Goal: Information Seeking & Learning: Compare options

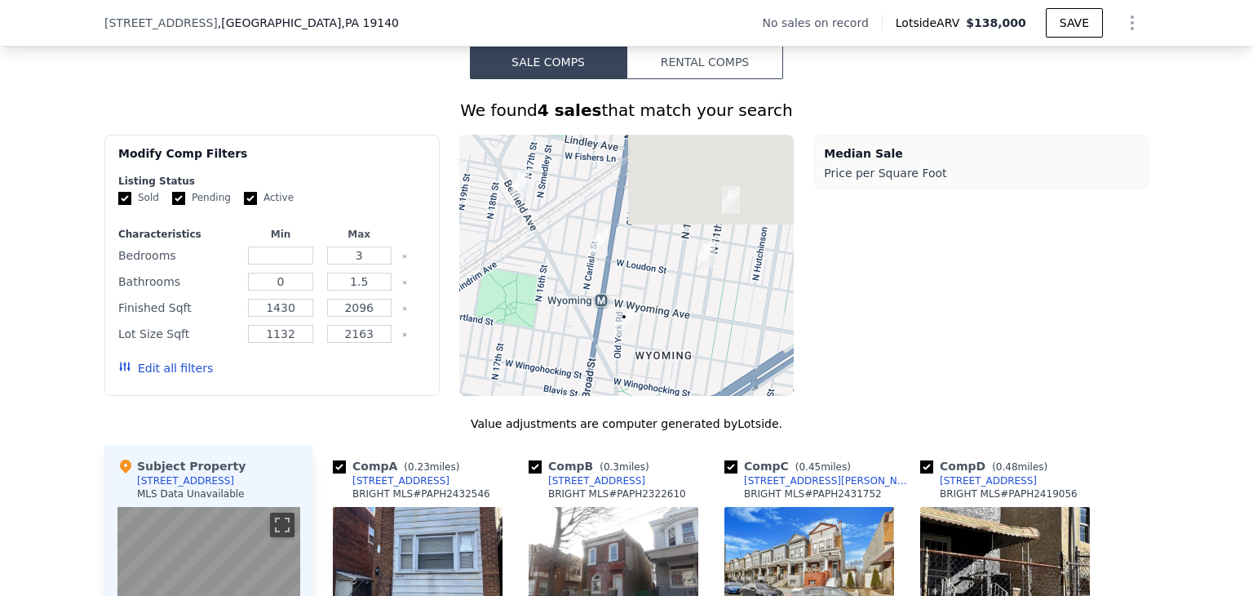
scroll to position [1215, 0]
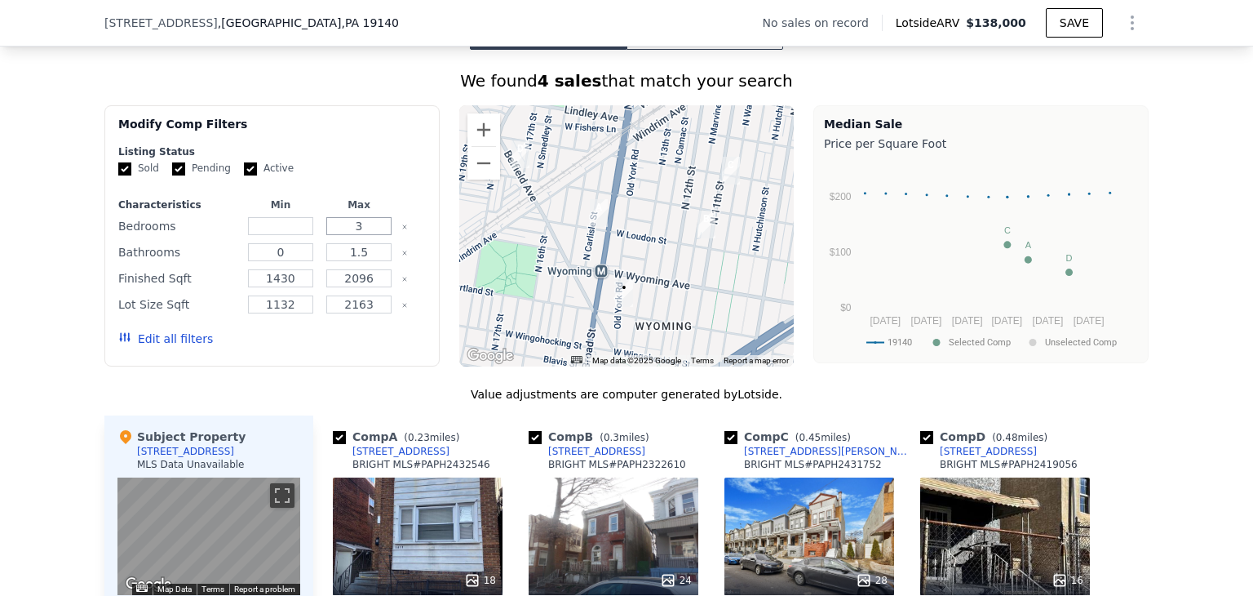
click at [359, 235] on input "3" at bounding box center [358, 226] width 64 height 18
type input "4"
click at [374, 261] on input "1.5" at bounding box center [358, 252] width 64 height 18
type input "11"
click at [377, 287] on input "2096" at bounding box center [358, 278] width 64 height 18
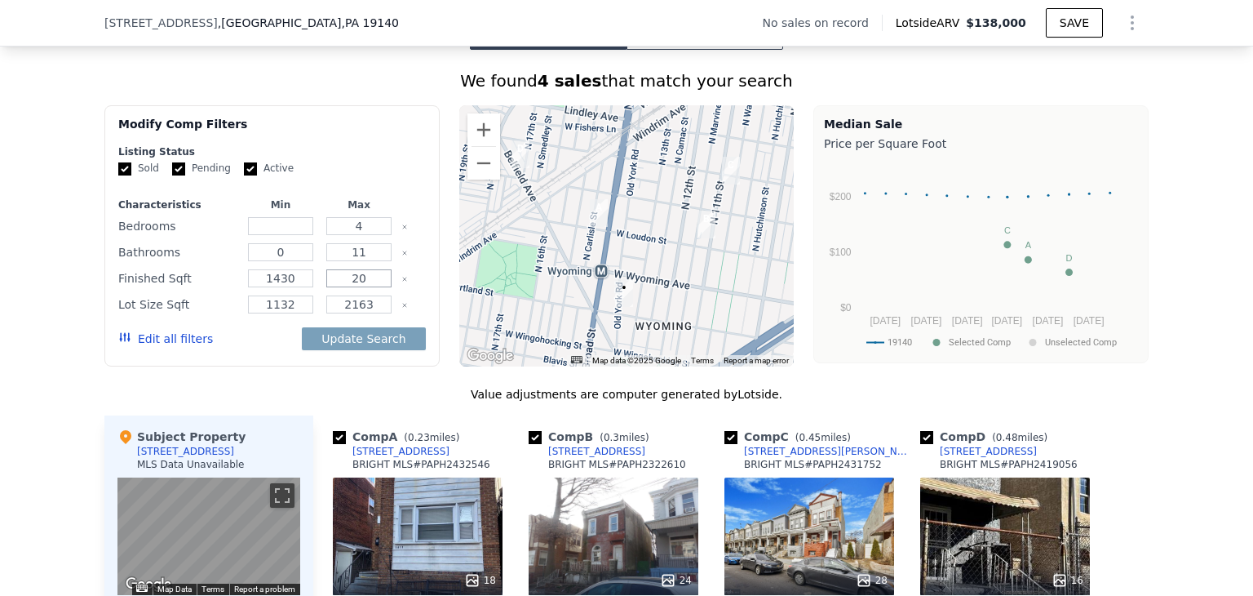
type input "2"
type input "1791"
click at [297, 287] on input "1430" at bounding box center [280, 278] width 64 height 18
type input "1"
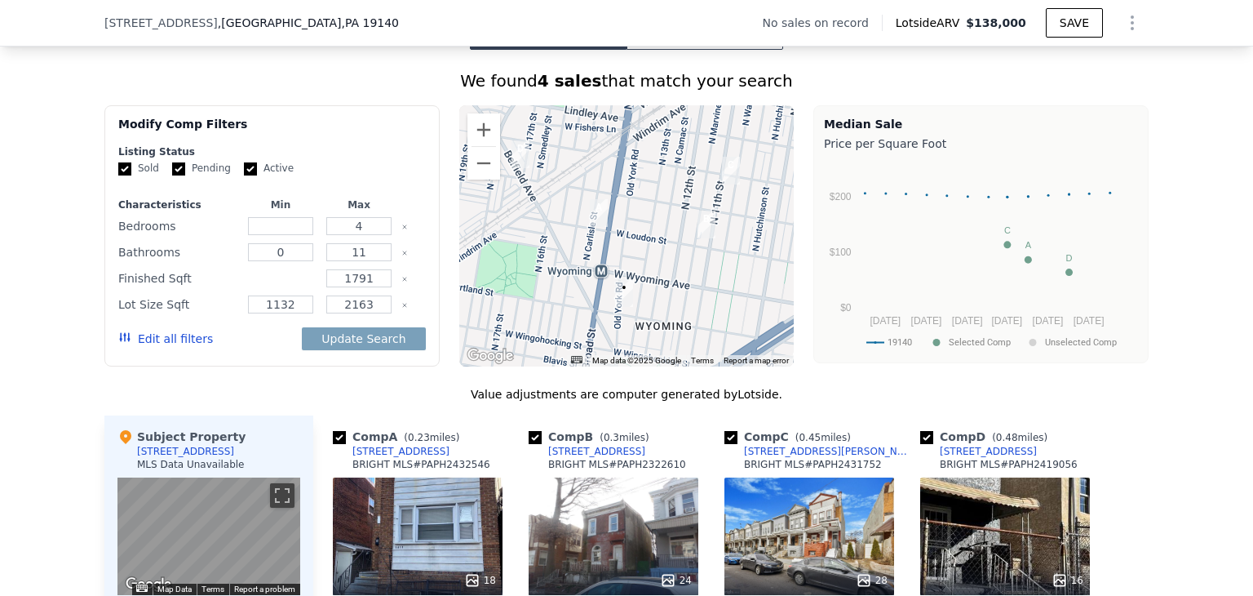
type input "1"
type input "1391"
click at [394, 316] on div "Lot Size Sqft 1132 2163" at bounding box center [272, 304] width 308 height 23
click at [352, 261] on input "11" at bounding box center [358, 252] width 64 height 18
type input "1"
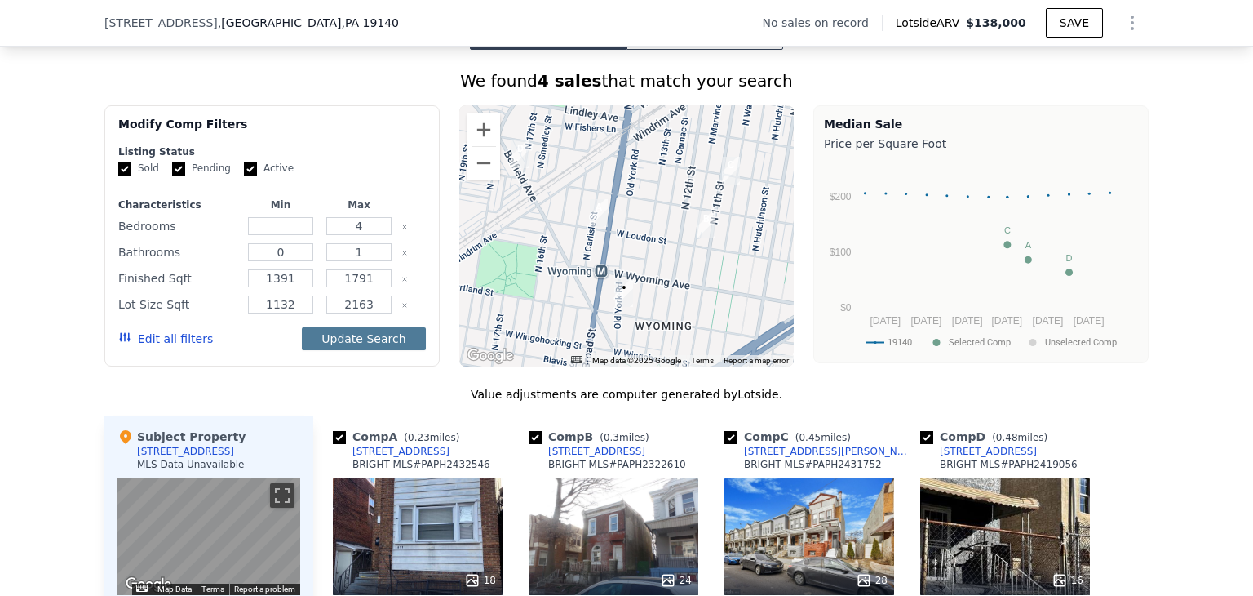
click at [368, 350] on button "Update Search" at bounding box center [363, 338] width 123 height 23
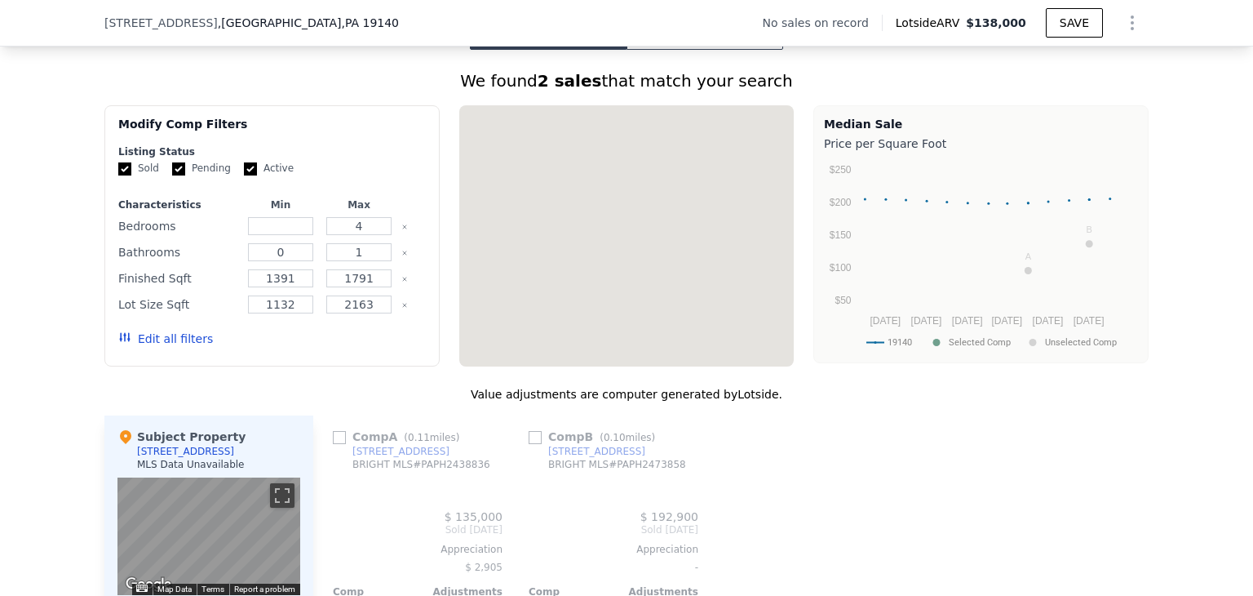
scroll to position [1249, 0]
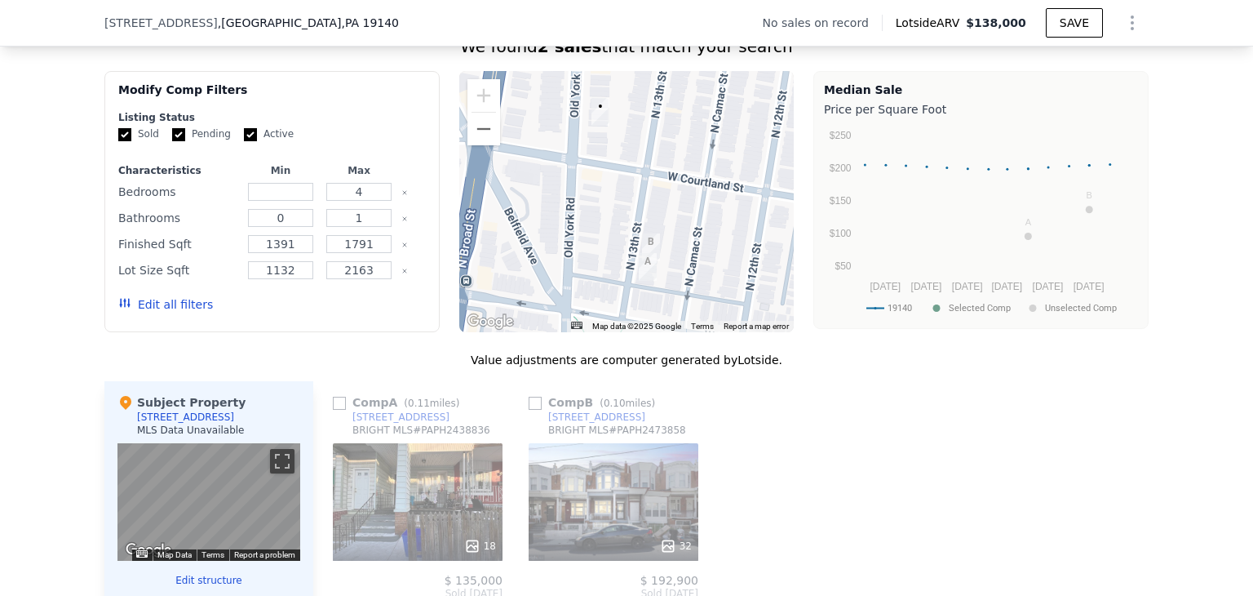
click at [170, 313] on button "Edit all filters" at bounding box center [165, 304] width 95 height 16
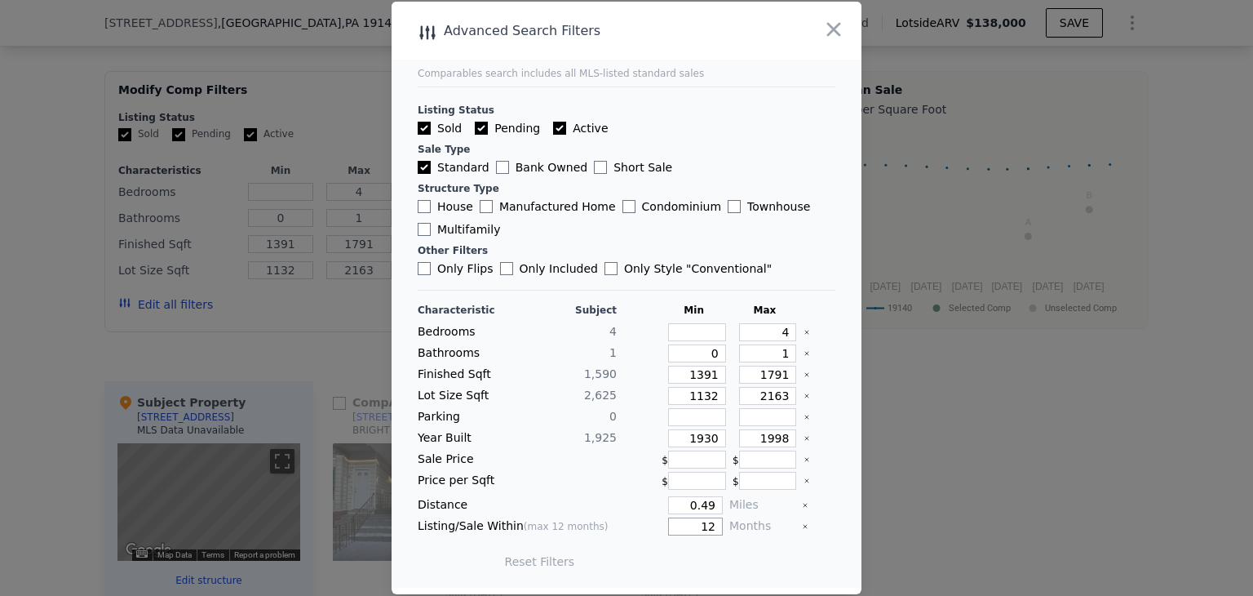
click at [712, 517] on input "12" at bounding box center [695, 526] width 55 height 18
type input "1"
click at [734, 560] on button "Update Search" at bounding box center [717, 561] width 123 height 23
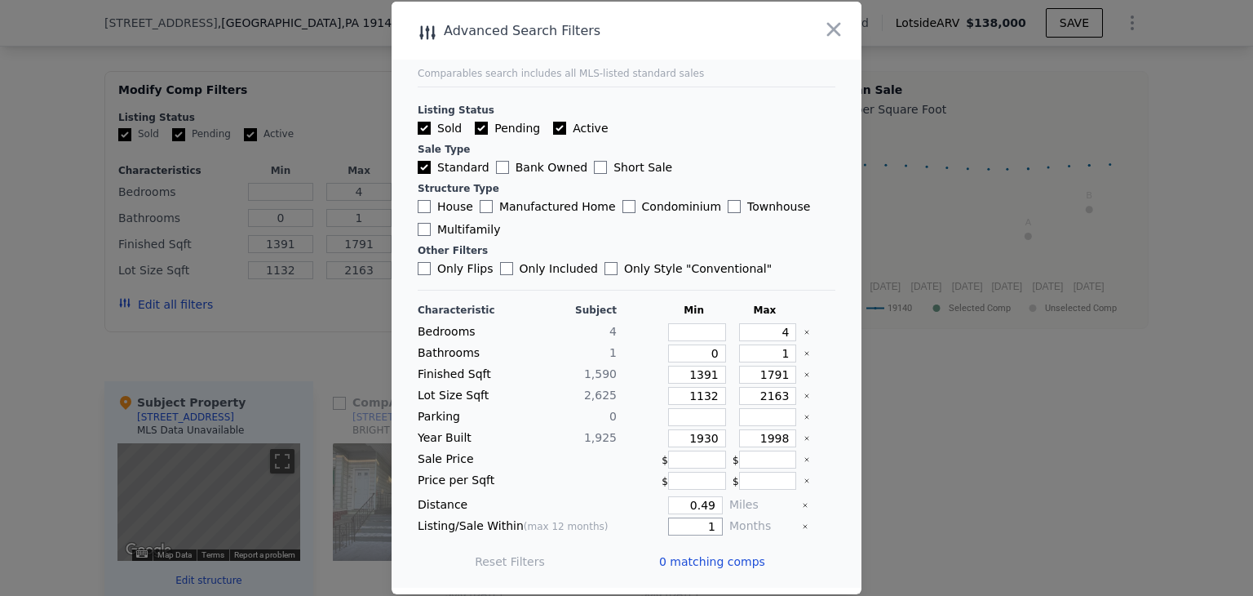
click at [711, 528] on input "1" at bounding box center [695, 526] width 55 height 18
type input "6"
click at [705, 503] on input "0.49" at bounding box center [695, 505] width 55 height 18
type input "1"
click at [725, 565] on button "Update Search" at bounding box center [717, 561] width 123 height 23
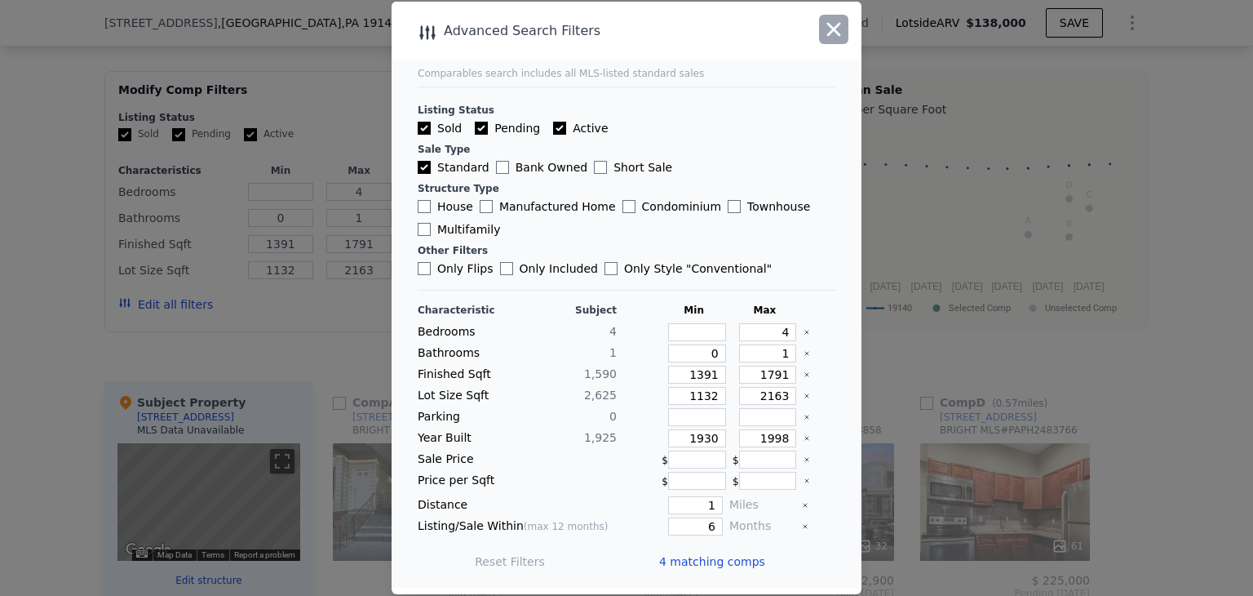
click at [836, 39] on icon "button" at bounding box center [833, 29] width 23 height 23
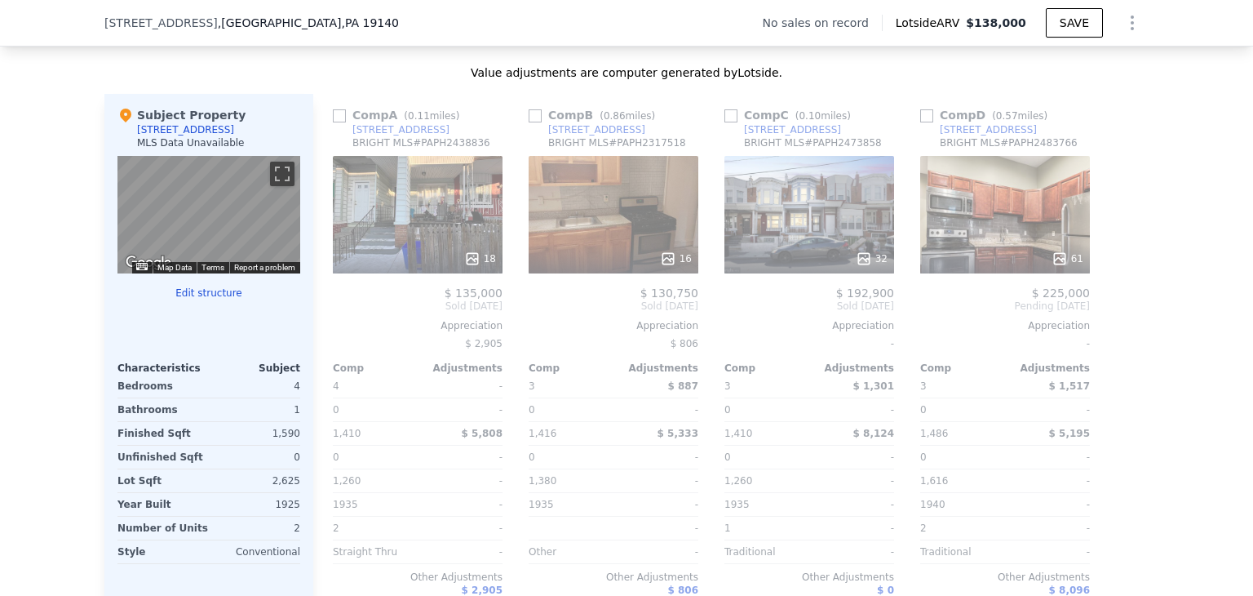
scroll to position [1541, 0]
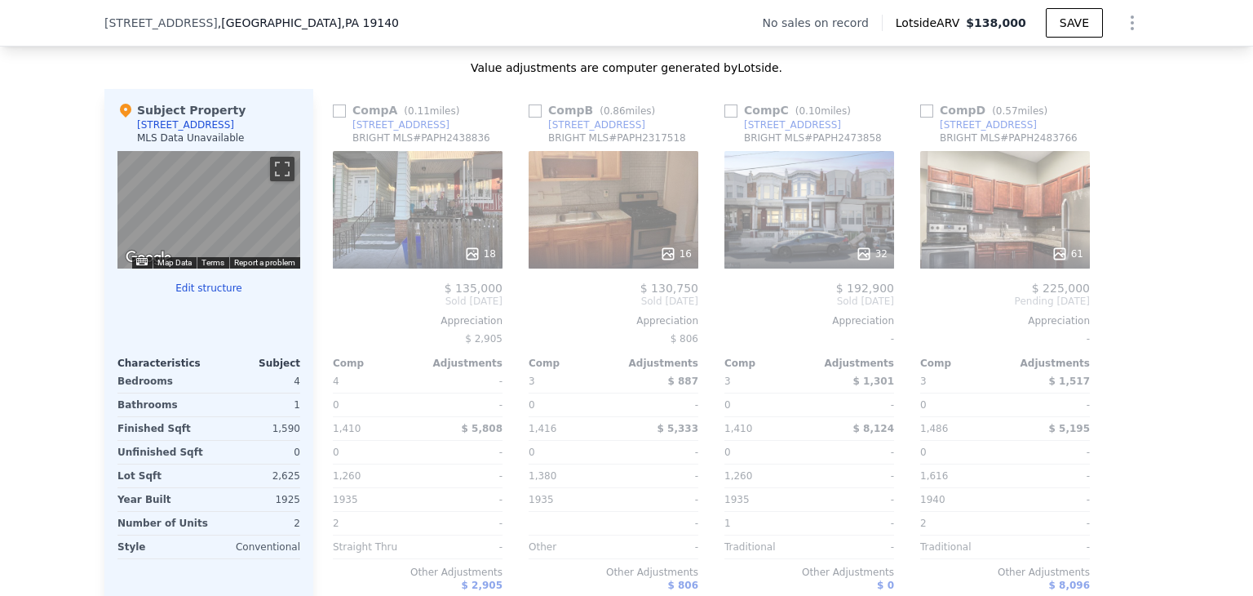
click at [996, 211] on div "61" at bounding box center [1005, 209] width 170 height 117
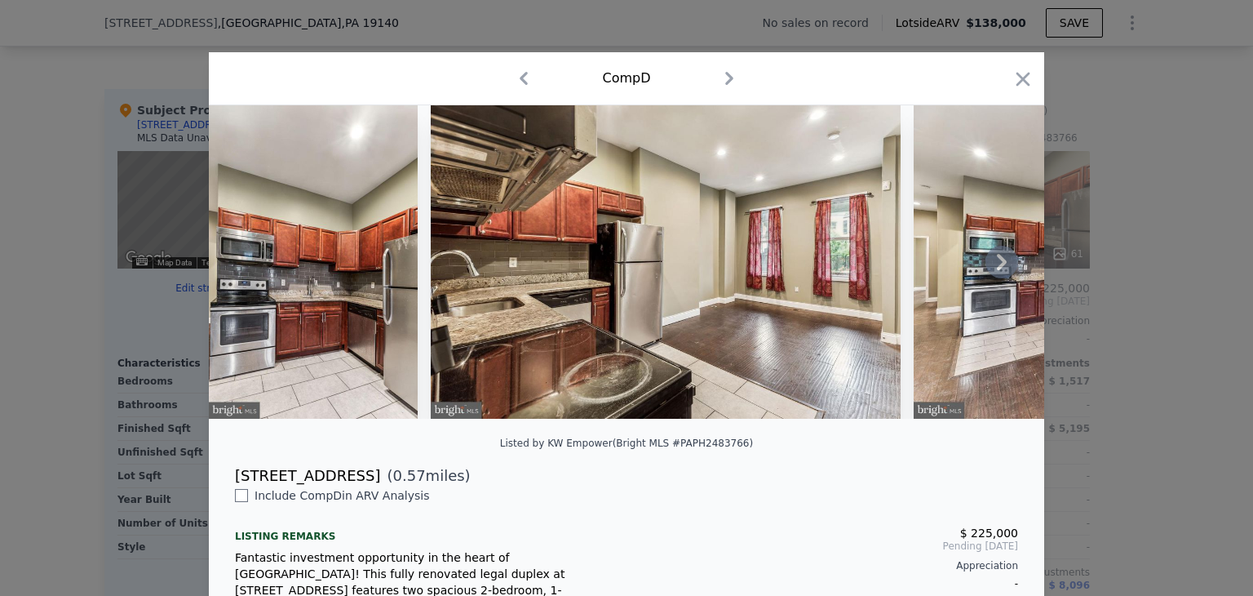
click at [998, 267] on icon at bounding box center [1002, 262] width 10 height 16
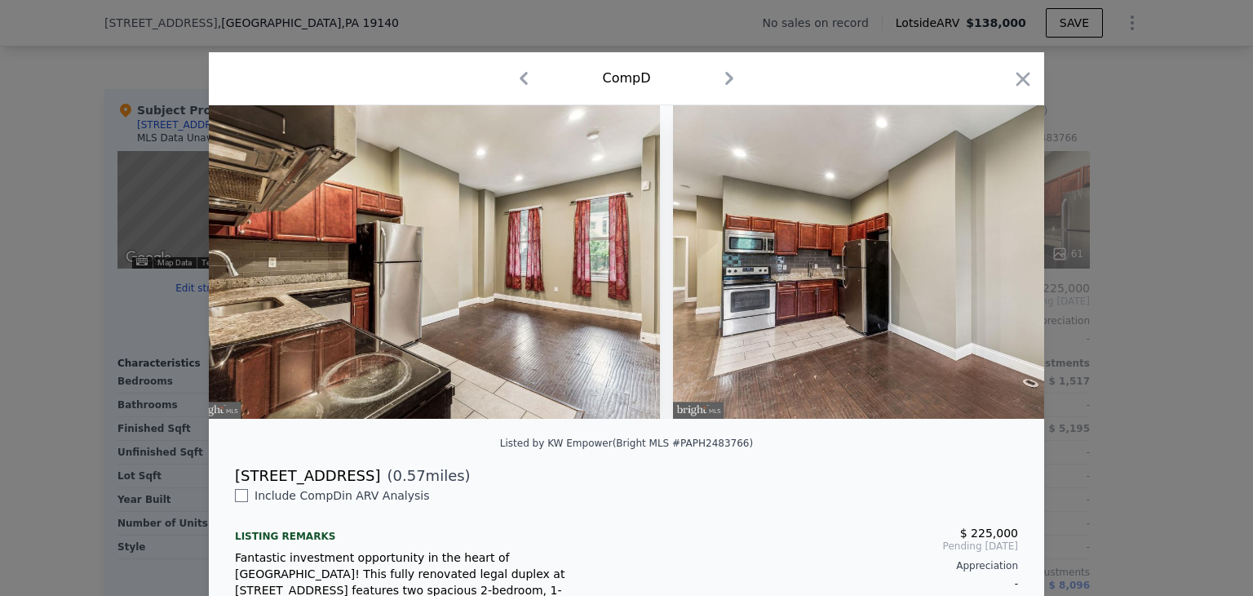
scroll to position [0, 392]
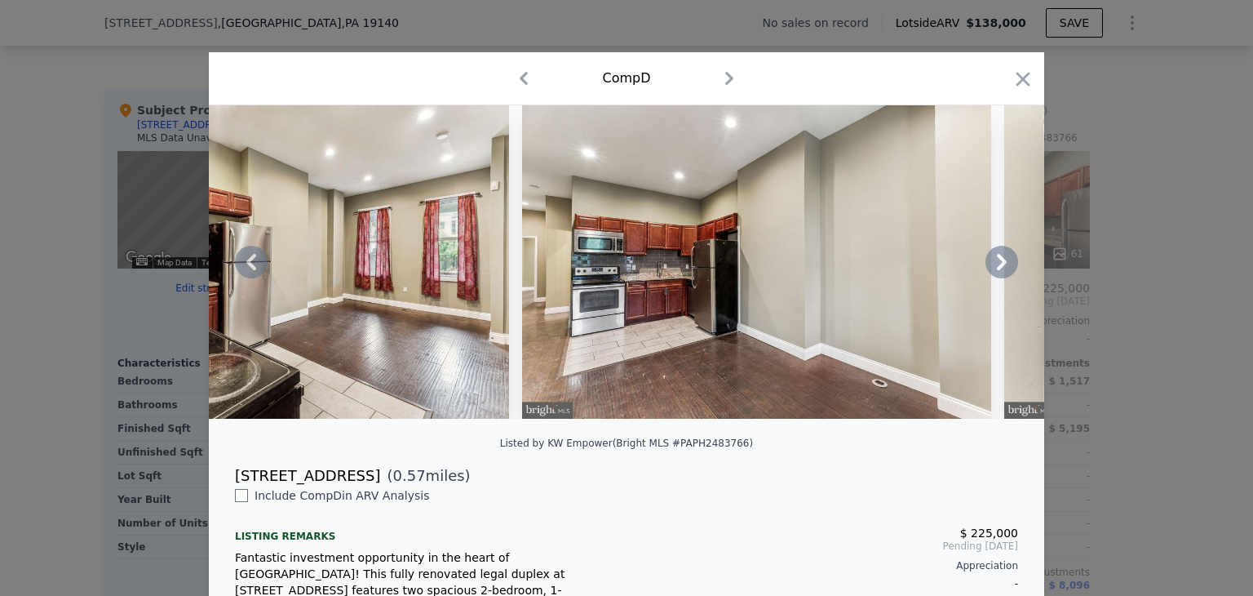
click at [998, 267] on icon at bounding box center [1002, 262] width 10 height 16
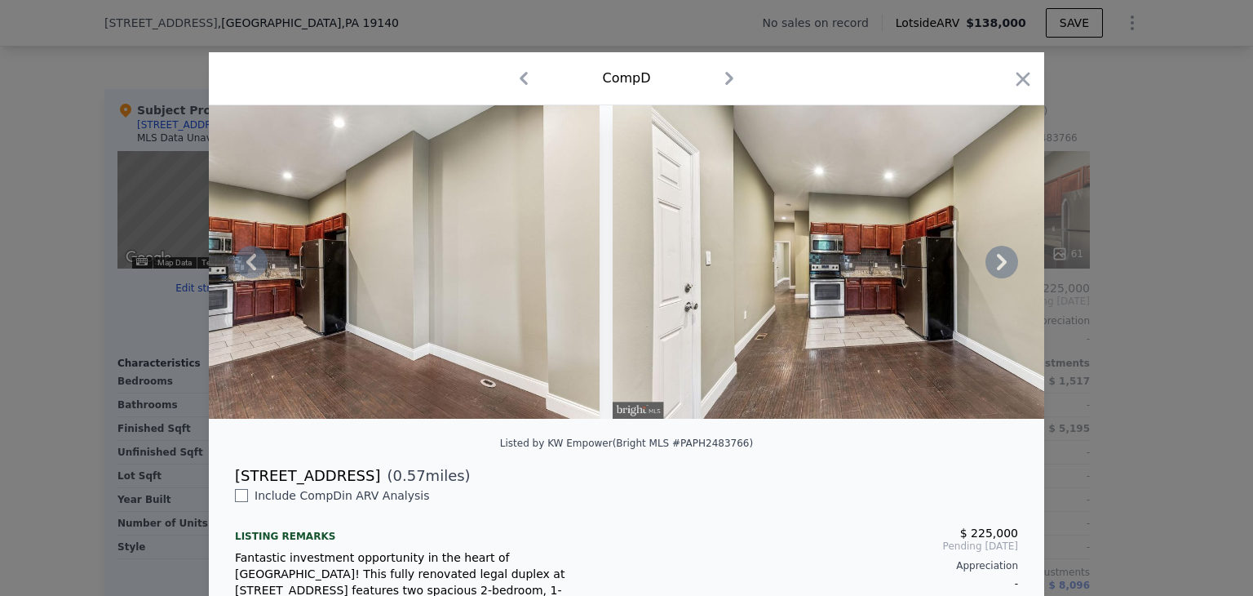
click at [998, 267] on icon at bounding box center [1002, 262] width 10 height 16
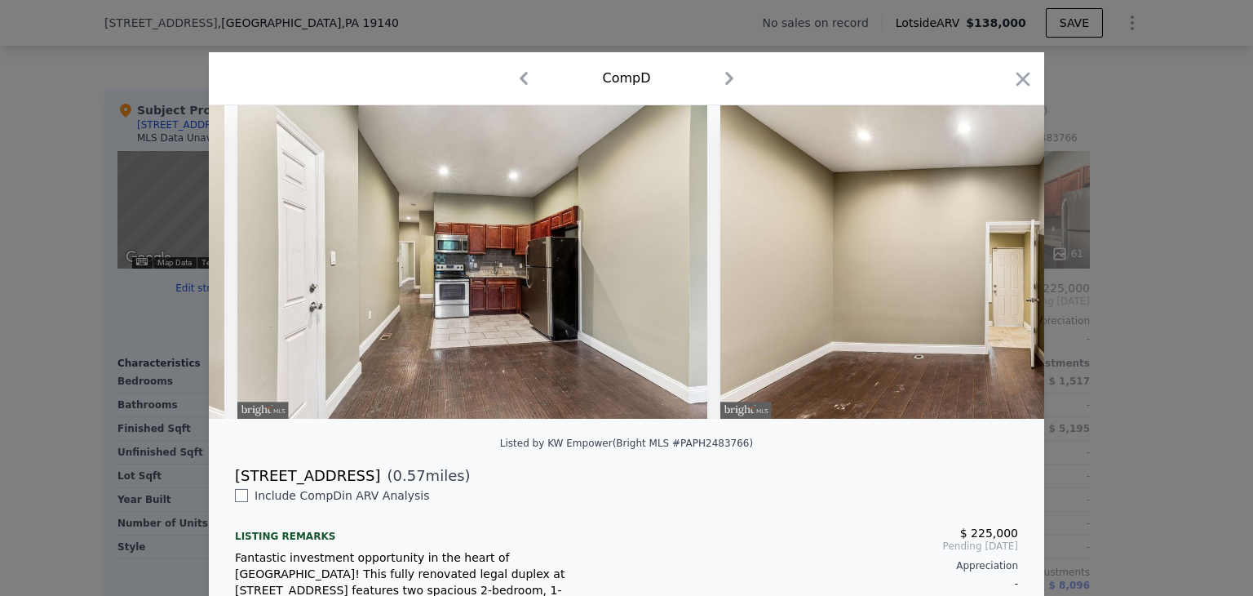
scroll to position [0, 1175]
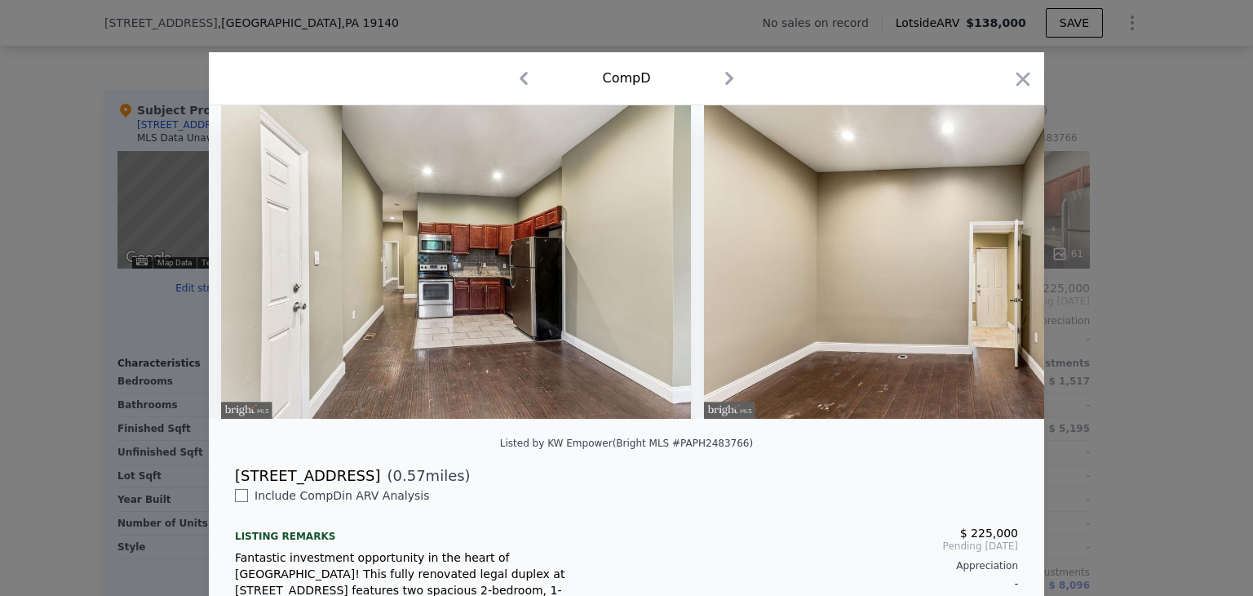
click at [998, 267] on div at bounding box center [627, 261] width 836 height 313
click at [998, 267] on icon at bounding box center [1002, 262] width 10 height 16
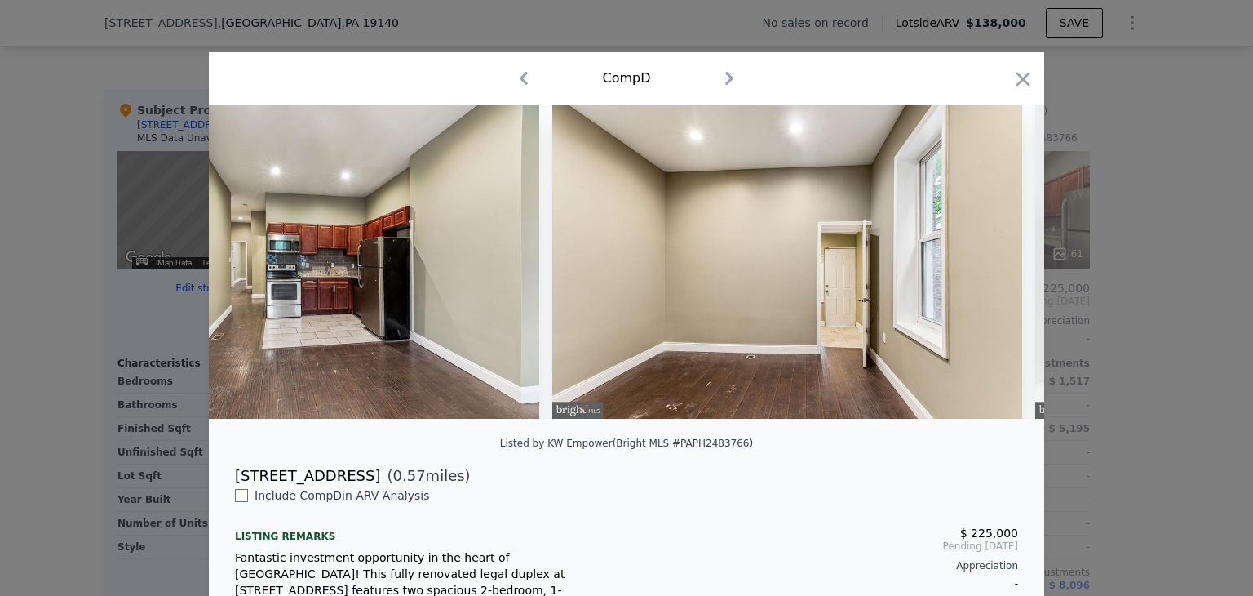
click at [998, 267] on img at bounding box center [787, 261] width 470 height 313
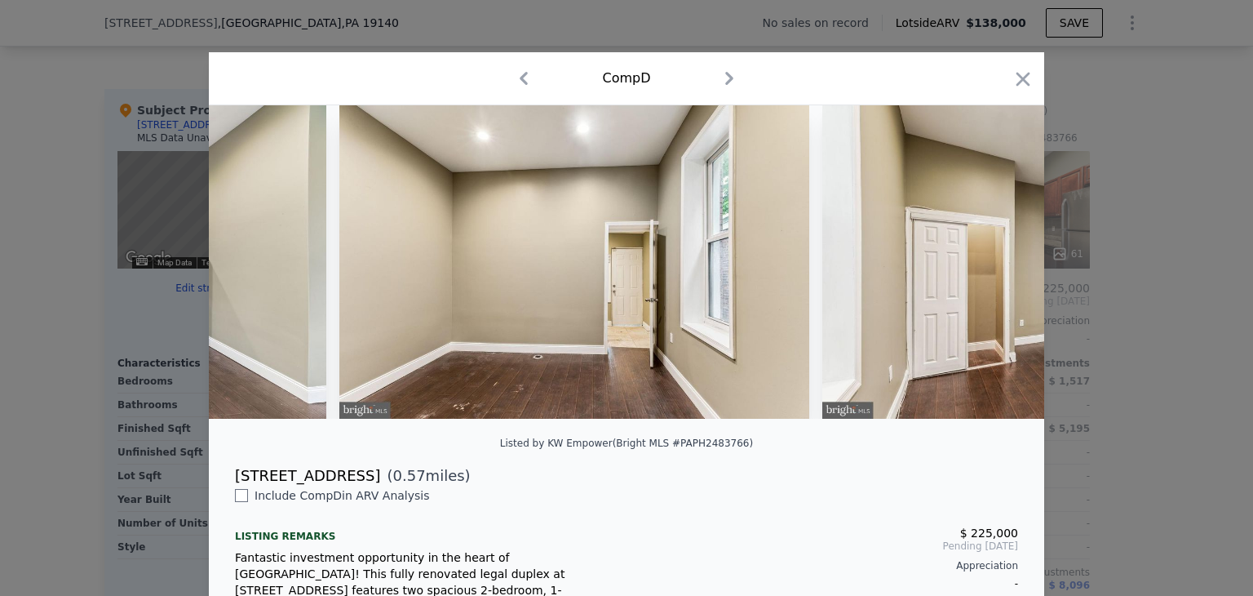
click at [998, 267] on img at bounding box center [1057, 261] width 470 height 313
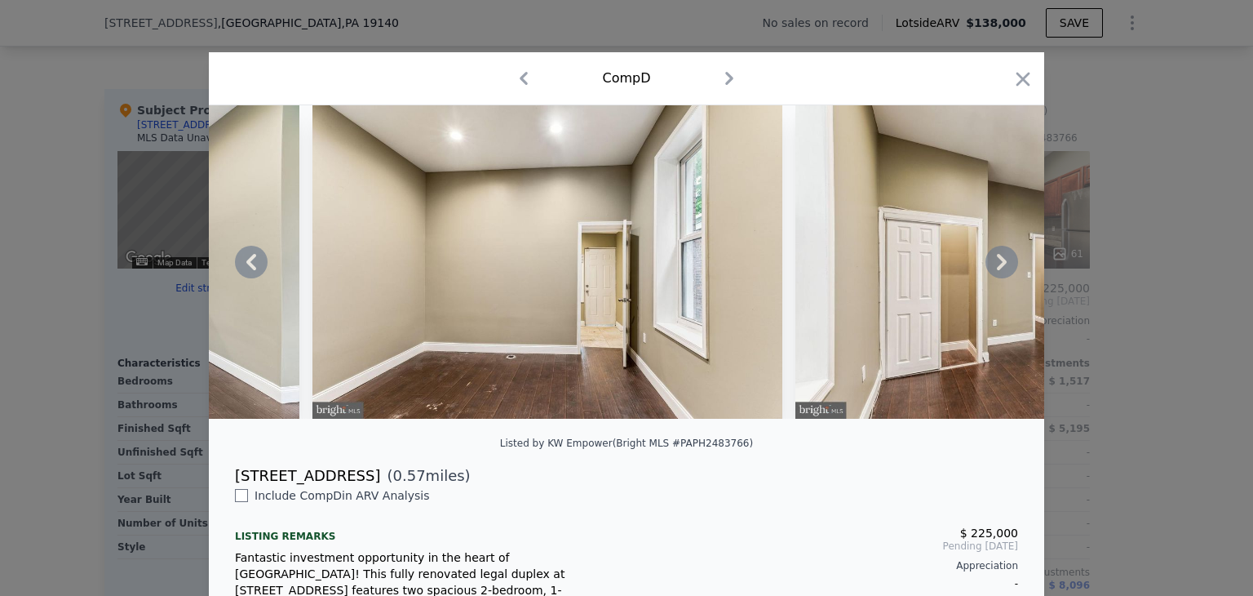
click at [998, 267] on div at bounding box center [627, 261] width 836 height 313
click at [998, 267] on icon at bounding box center [1002, 262] width 10 height 16
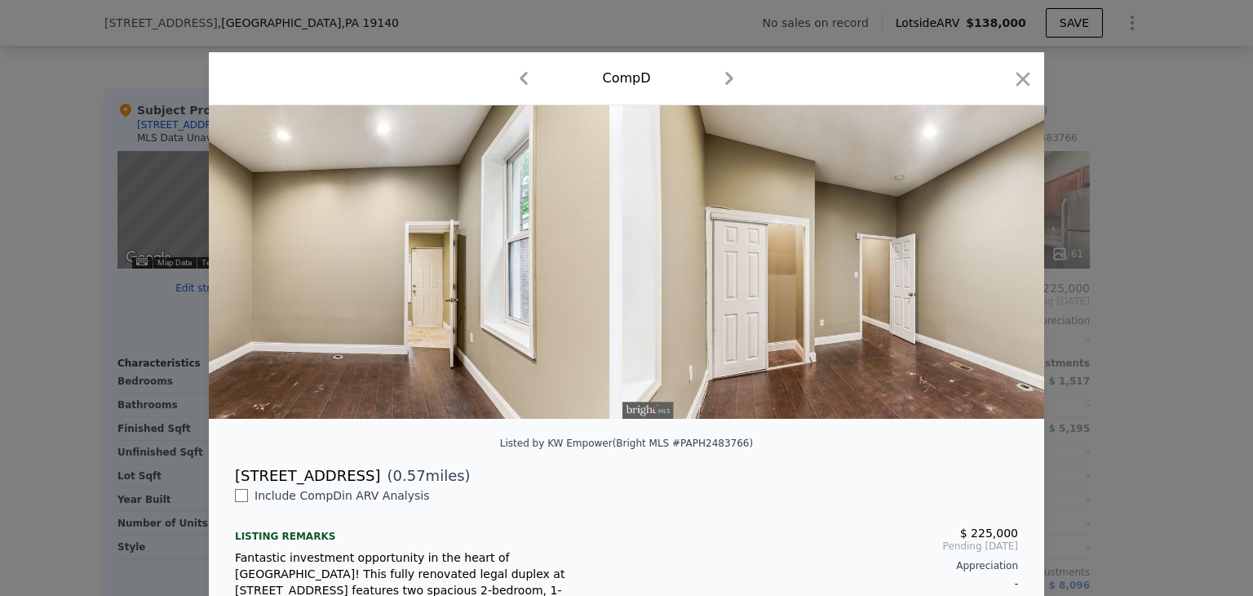
click at [998, 267] on img at bounding box center [858, 261] width 470 height 313
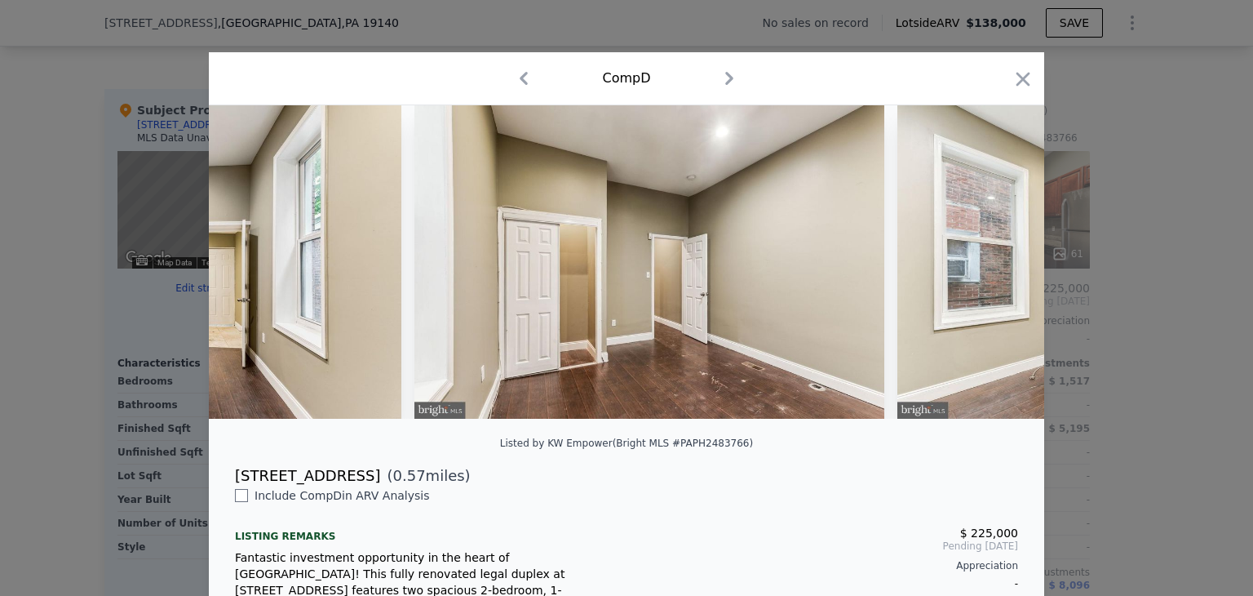
click at [998, 267] on div at bounding box center [627, 261] width 836 height 313
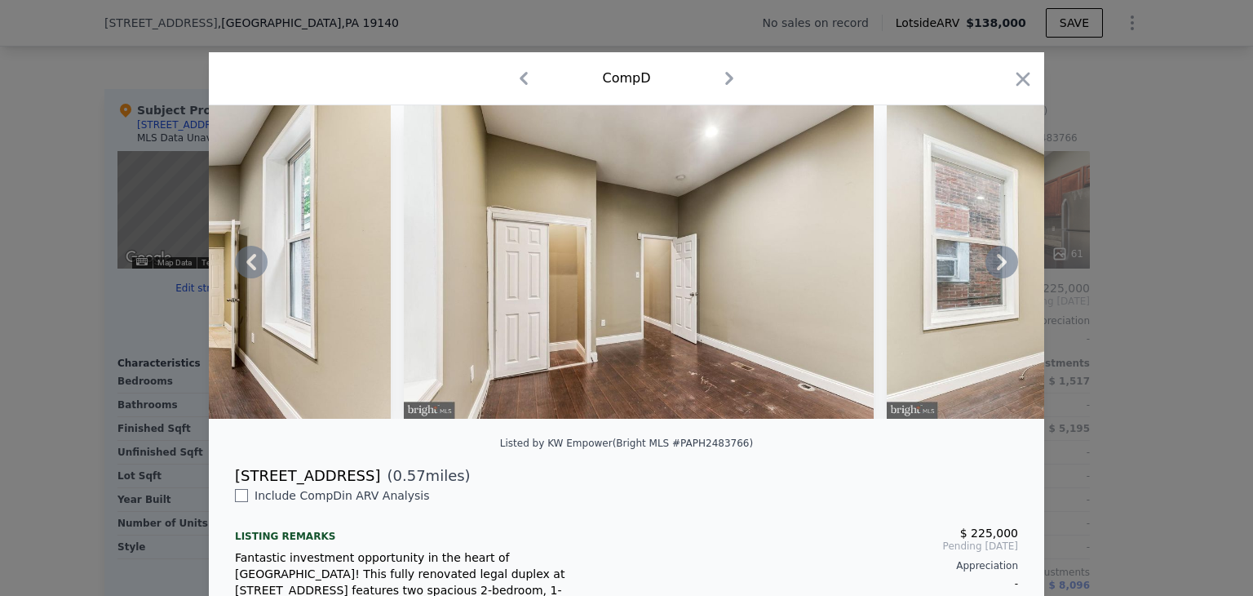
click at [998, 267] on icon at bounding box center [1002, 262] width 10 height 16
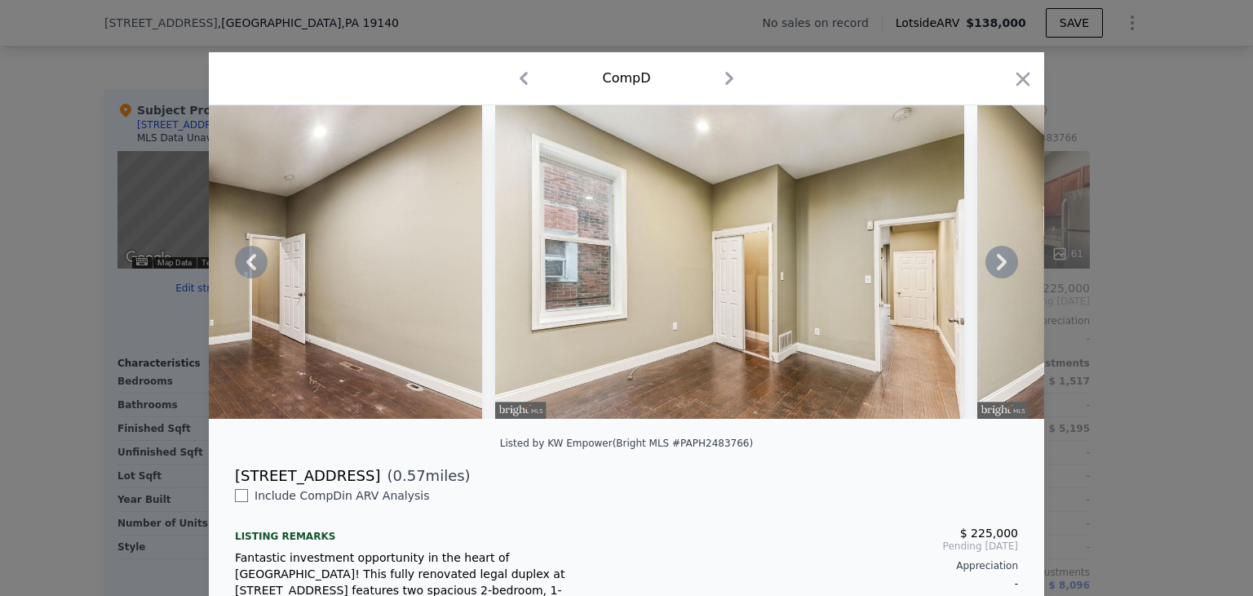
click at [998, 267] on icon at bounding box center [1002, 262] width 10 height 16
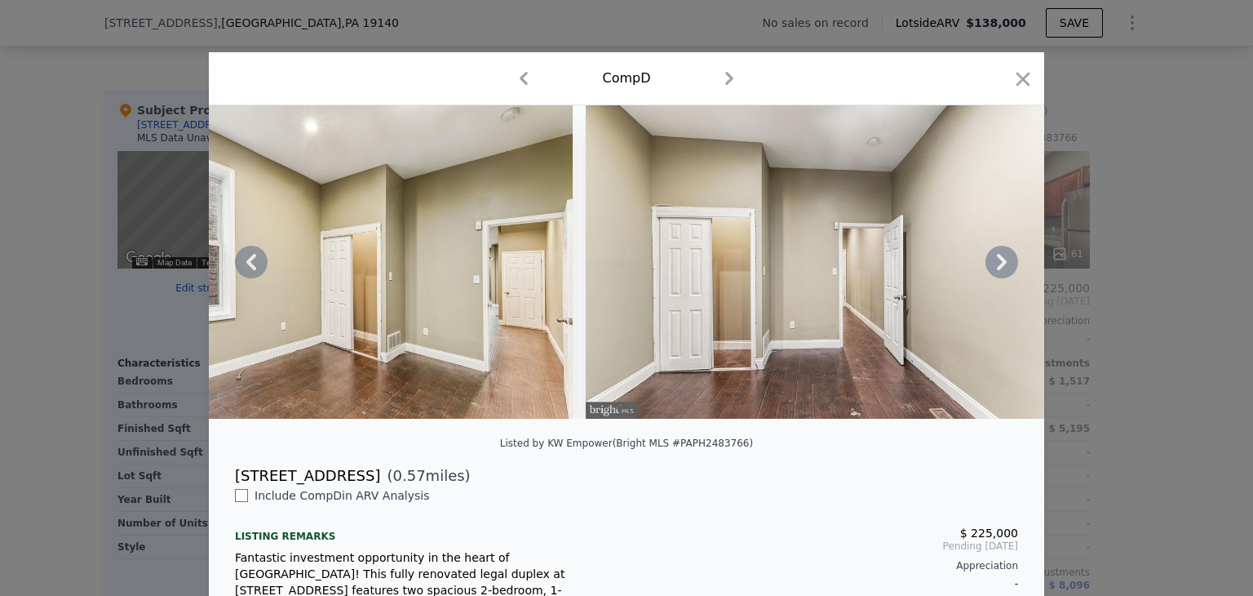
click at [998, 267] on icon at bounding box center [1002, 262] width 10 height 16
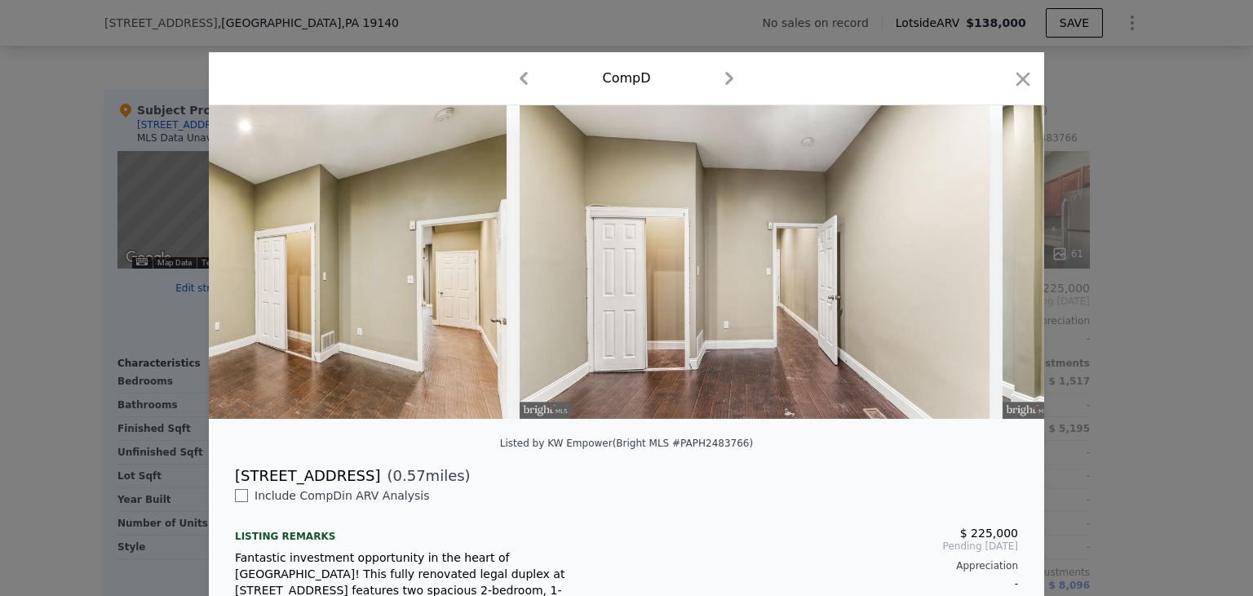
click at [998, 267] on div at bounding box center [627, 261] width 836 height 313
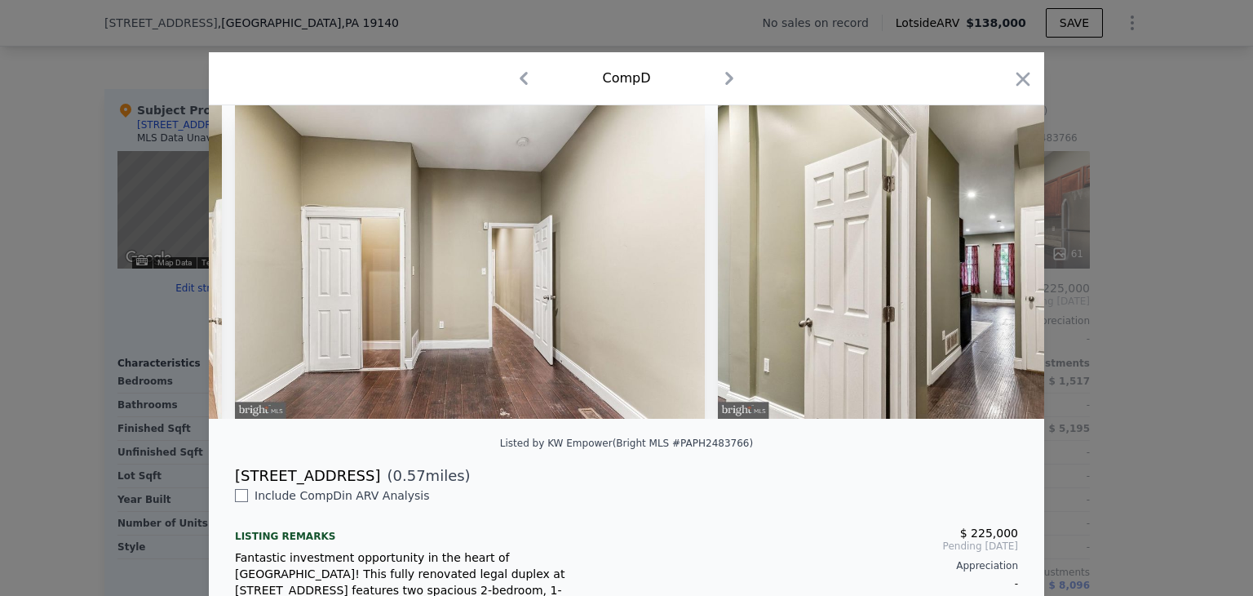
click at [998, 267] on img at bounding box center [953, 261] width 470 height 313
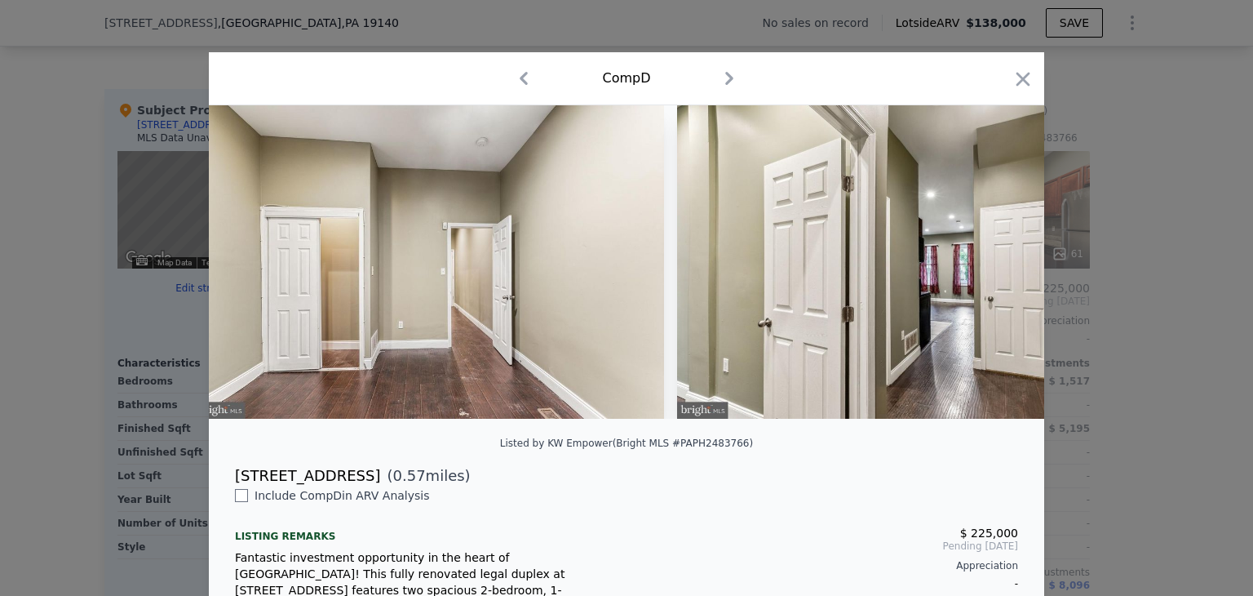
click at [998, 267] on img at bounding box center [912, 261] width 470 height 313
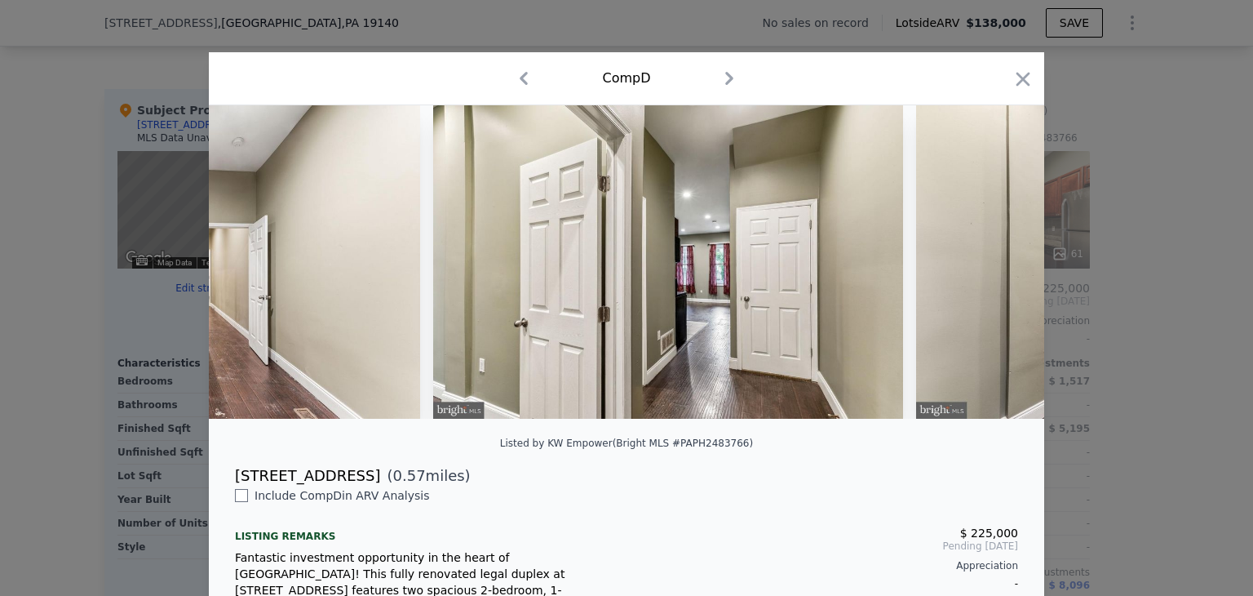
click at [998, 267] on div at bounding box center [627, 261] width 836 height 313
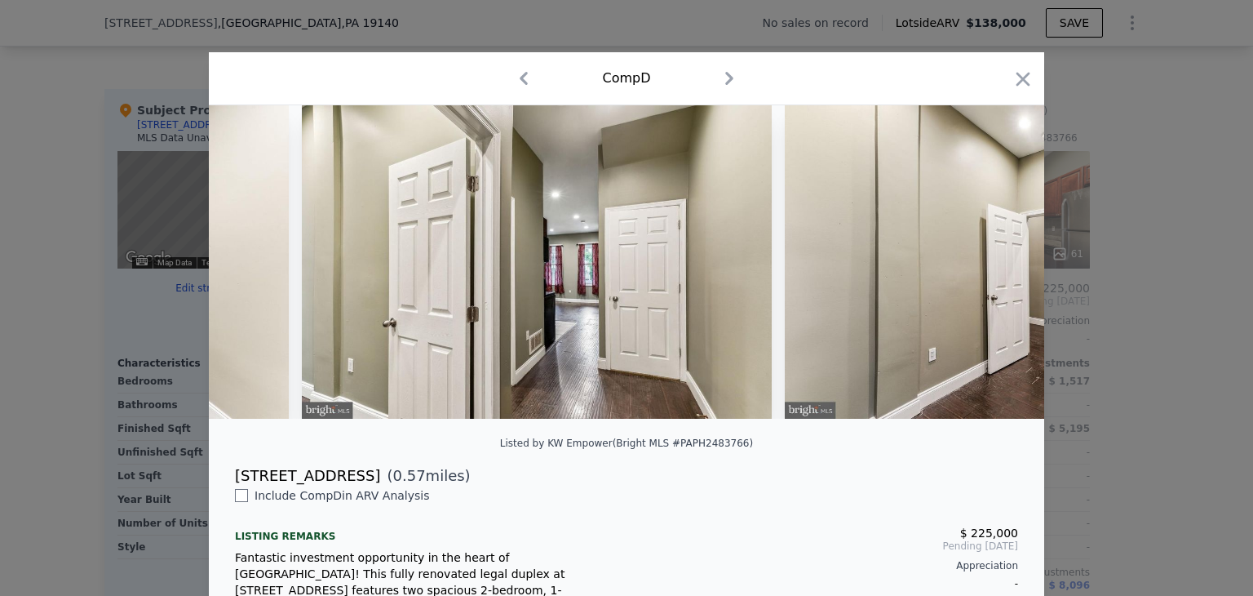
scroll to position [0, 3525]
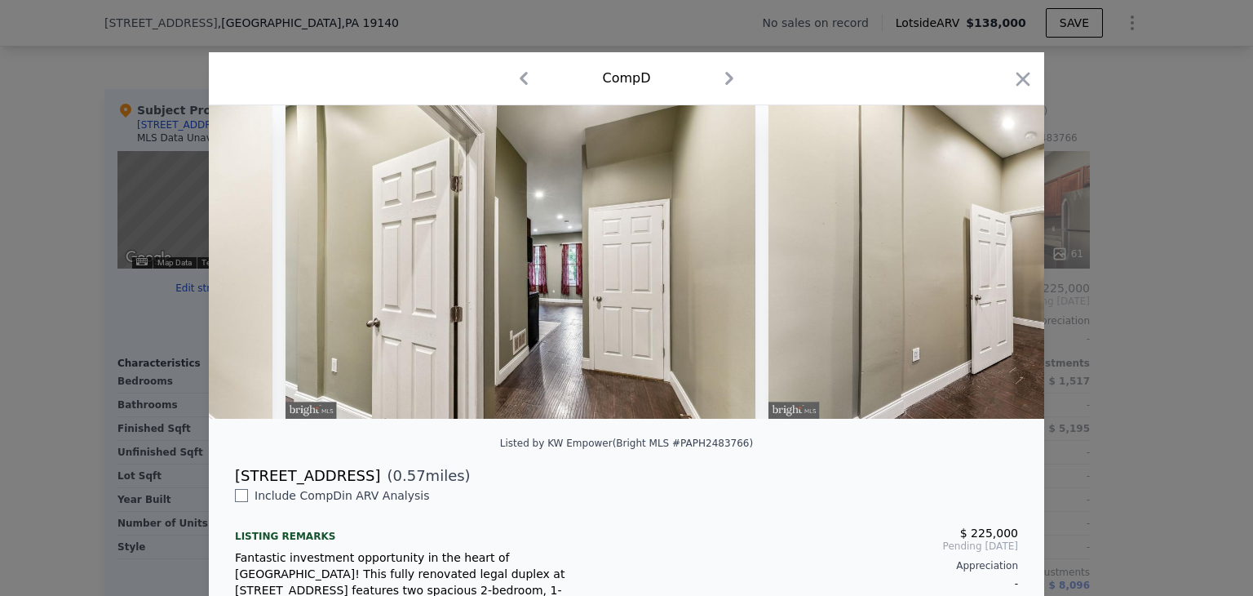
click at [998, 267] on div at bounding box center [627, 261] width 836 height 313
click at [998, 267] on icon at bounding box center [1002, 262] width 10 height 16
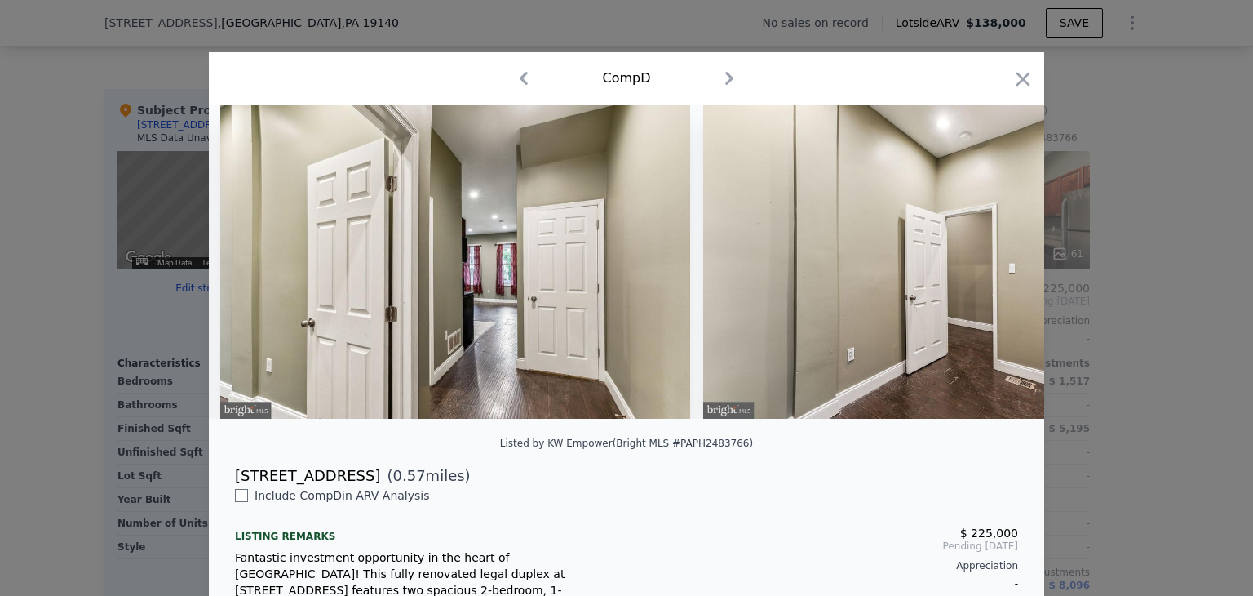
click at [998, 267] on img at bounding box center [938, 261] width 470 height 313
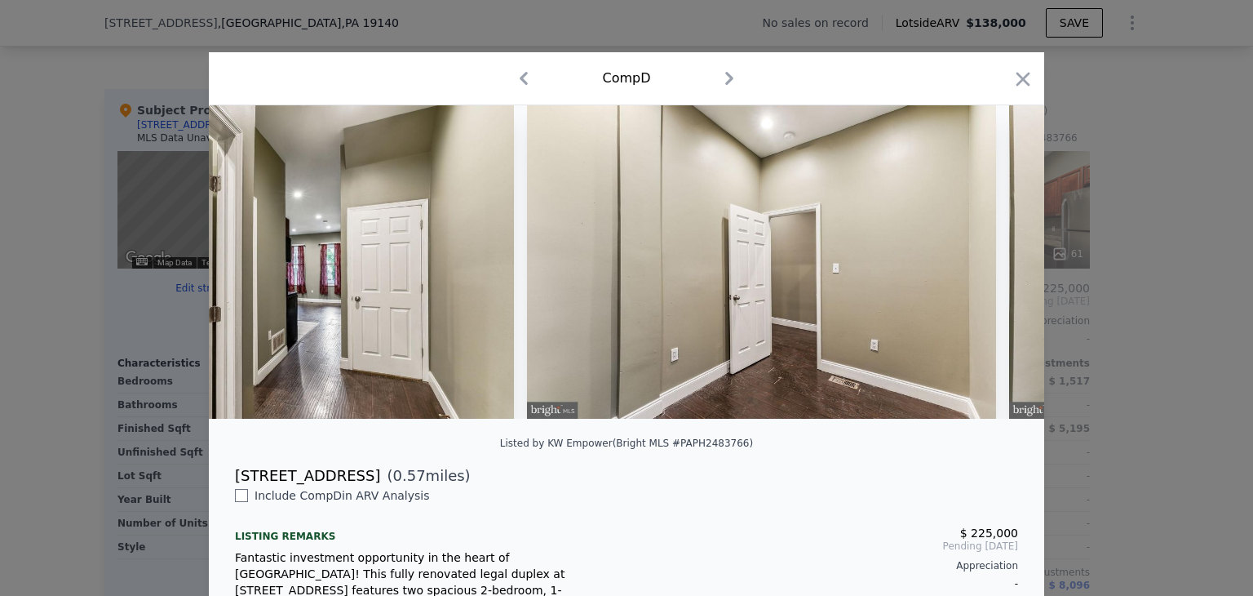
click at [998, 267] on div at bounding box center [627, 261] width 836 height 313
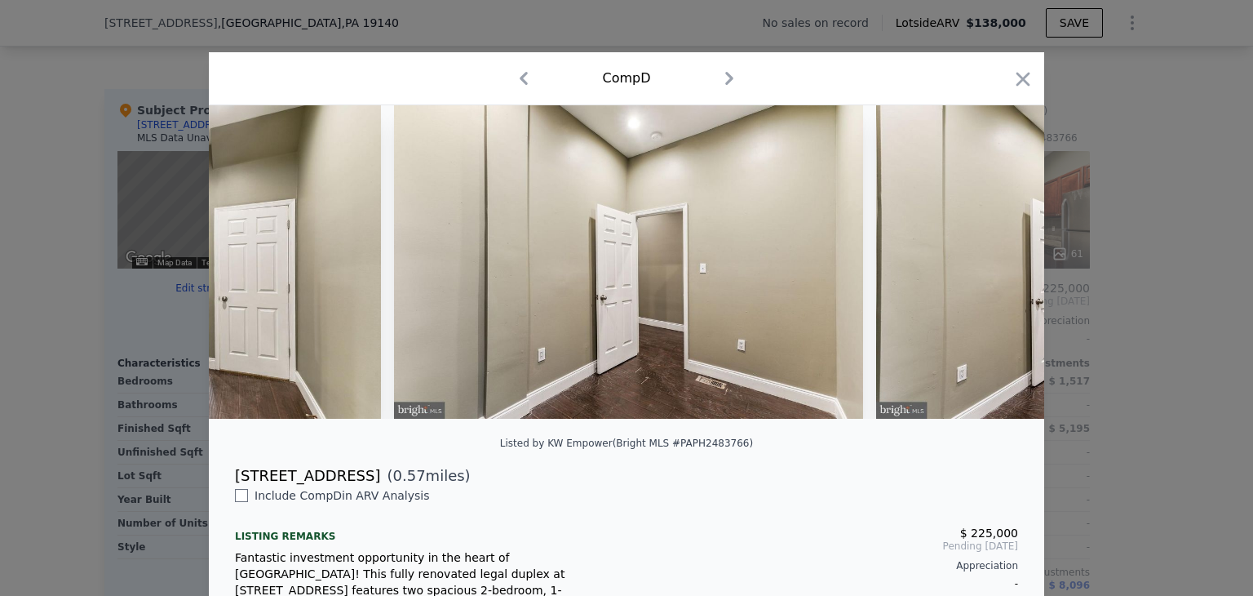
click at [998, 267] on img at bounding box center [1111, 261] width 470 height 313
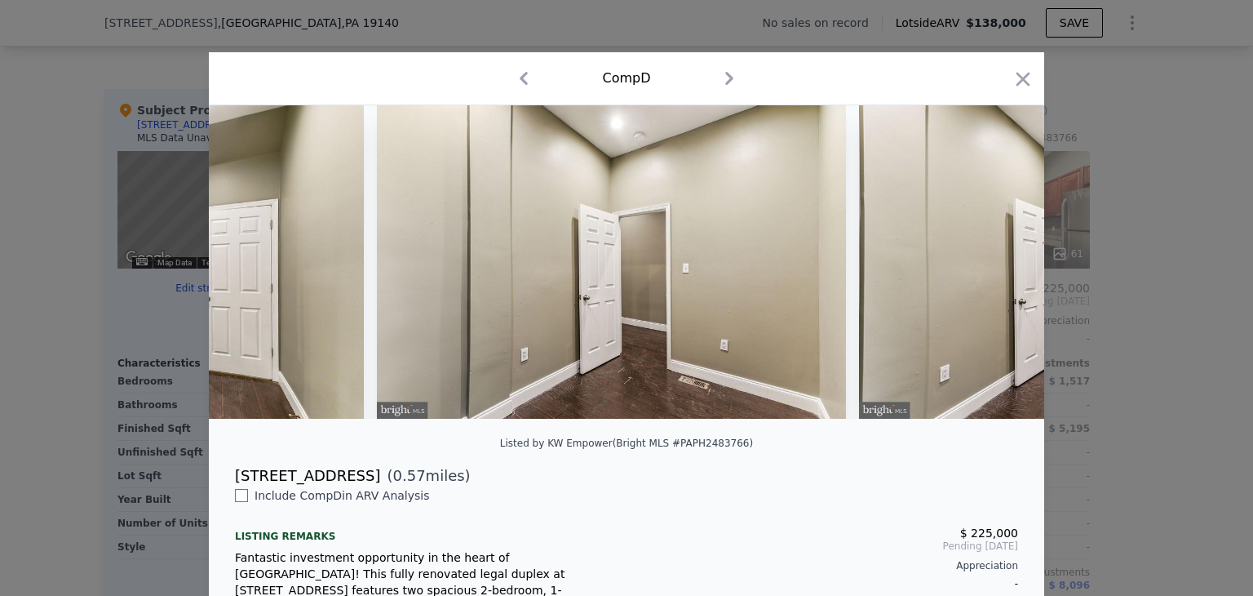
click at [998, 267] on img at bounding box center [1094, 261] width 470 height 313
drag, startPoint x: 998, startPoint y: 267, endPoint x: 1017, endPoint y: 100, distance: 167.5
click at [1017, 100] on div "Comp D Listed by KW Empower (Bright MLS #PAPH2483766) 4425 N Uber St ( 0.57 mil…" at bounding box center [627, 454] width 836 height 805
click at [1017, 100] on div "Comp D" at bounding box center [627, 78] width 836 height 53
click at [1019, 78] on icon "button" at bounding box center [1024, 79] width 14 height 14
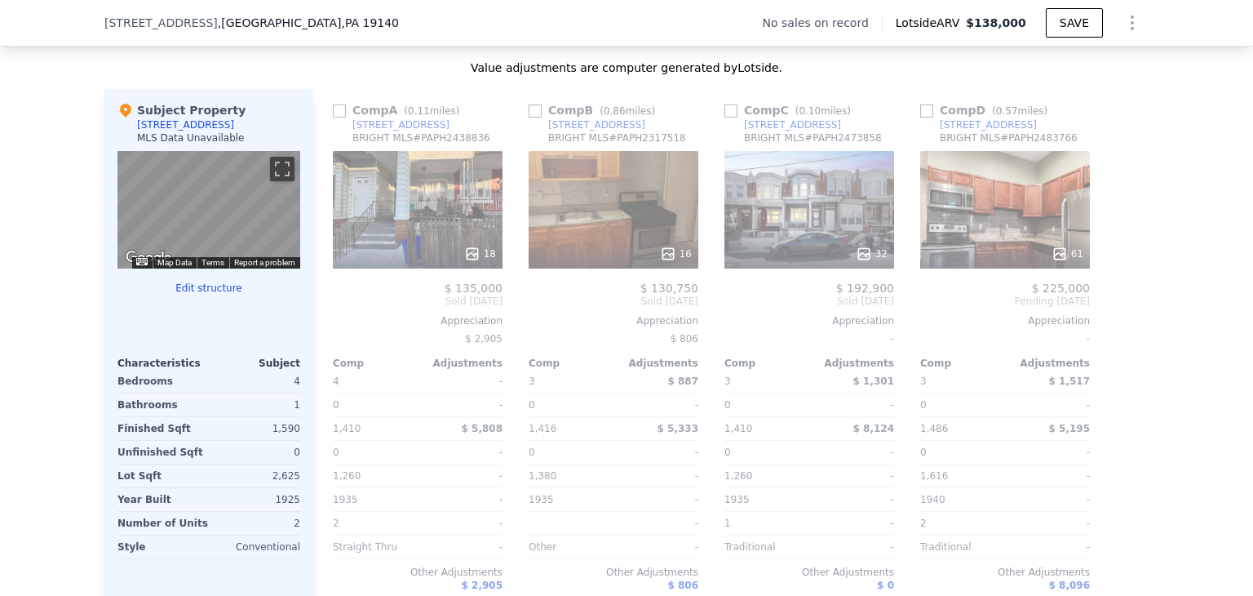
click at [817, 230] on div "32" at bounding box center [810, 209] width 170 height 117
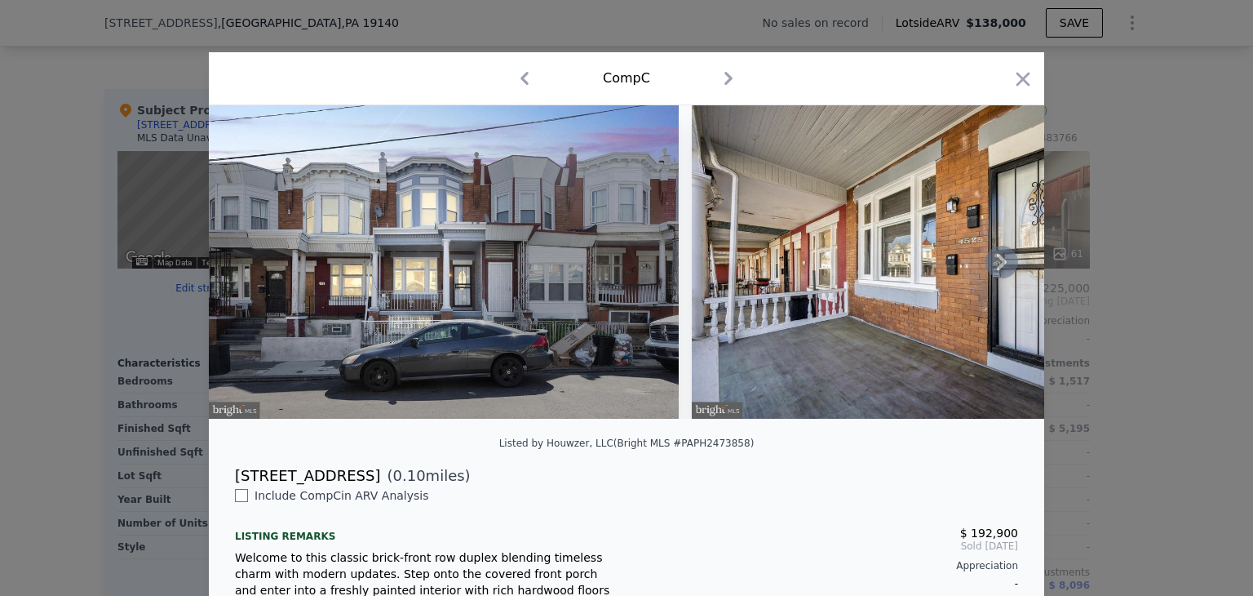
click at [997, 269] on icon at bounding box center [1002, 262] width 10 height 16
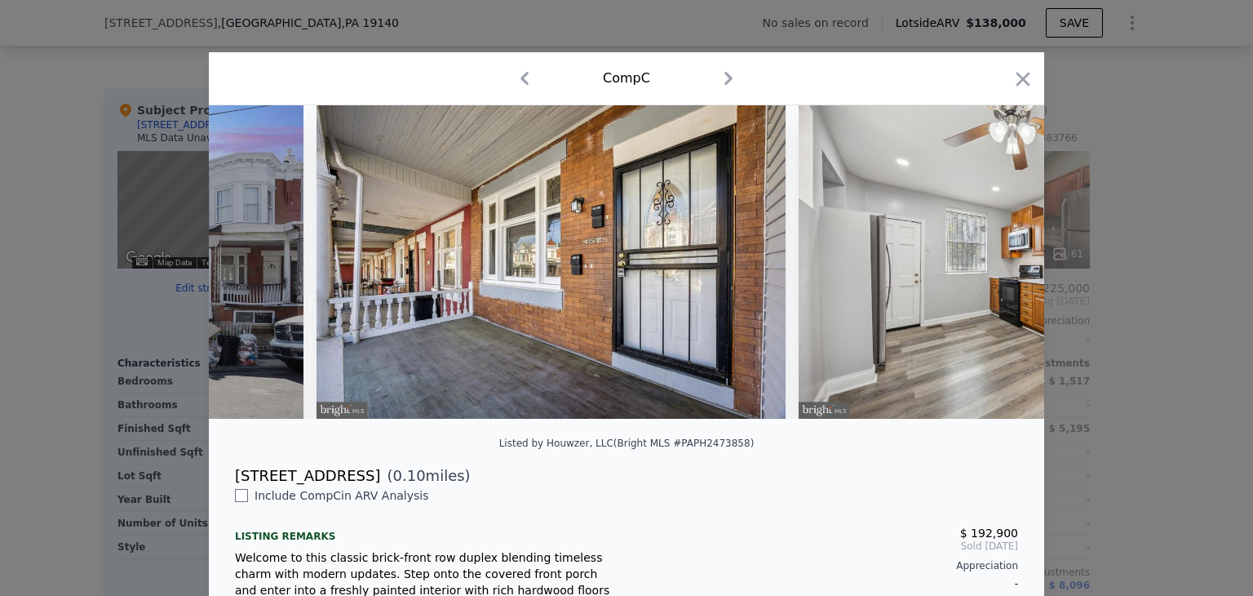
scroll to position [0, 392]
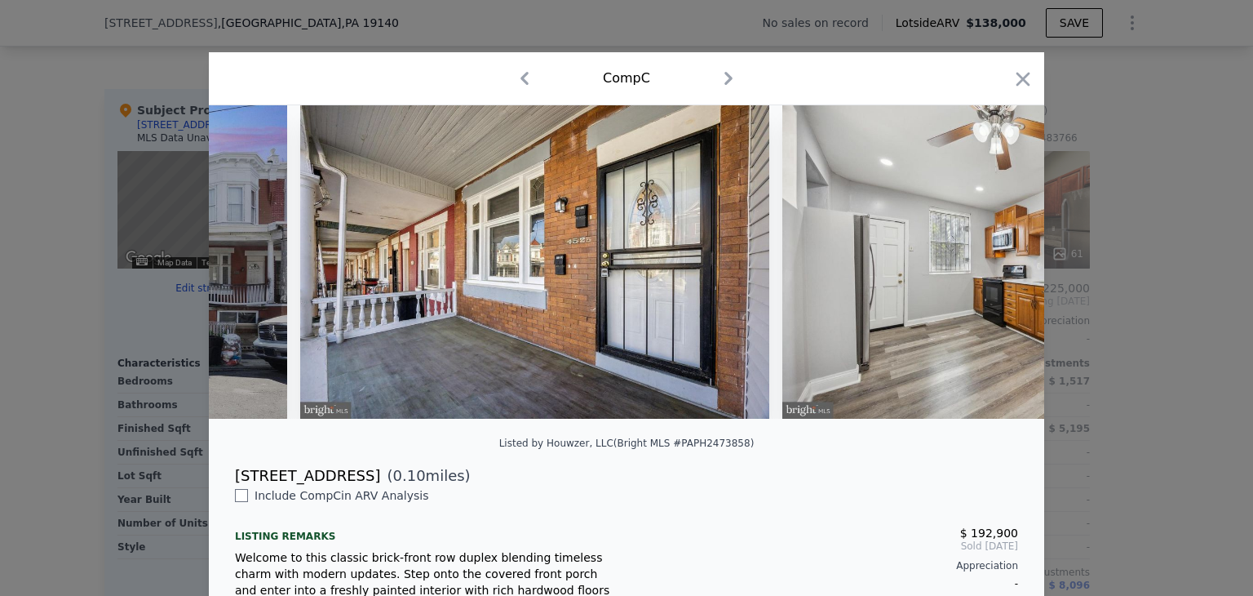
click at [995, 269] on div at bounding box center [627, 261] width 836 height 313
click at [997, 269] on icon at bounding box center [1002, 262] width 10 height 16
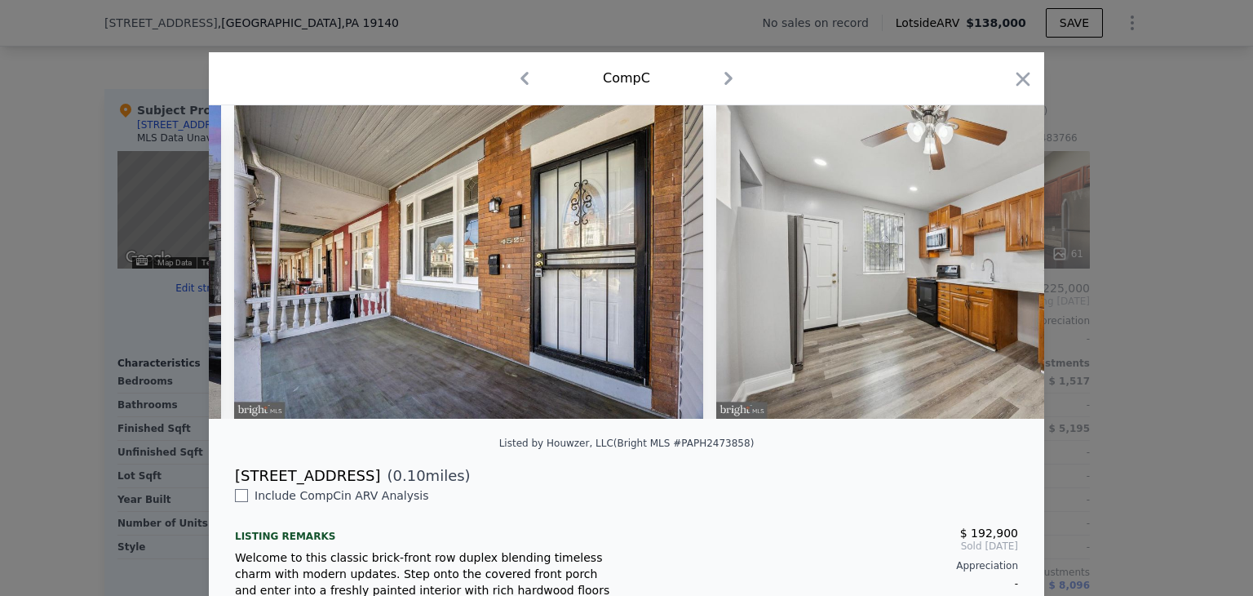
click at [995, 269] on img at bounding box center [951, 261] width 470 height 313
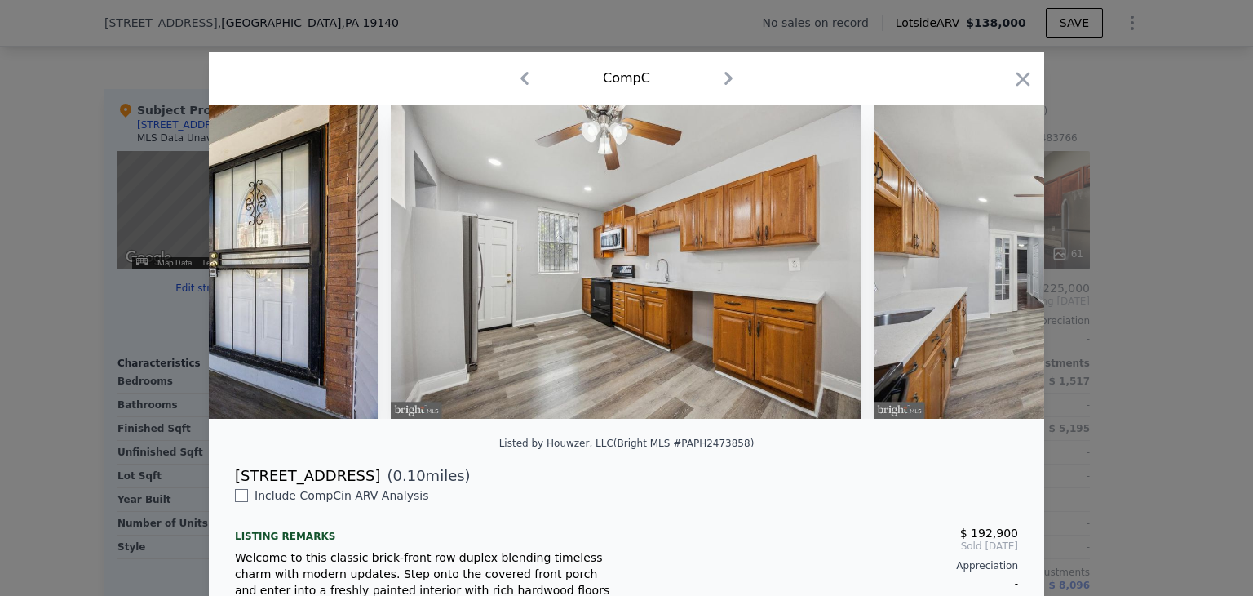
click at [995, 269] on div at bounding box center [627, 261] width 836 height 313
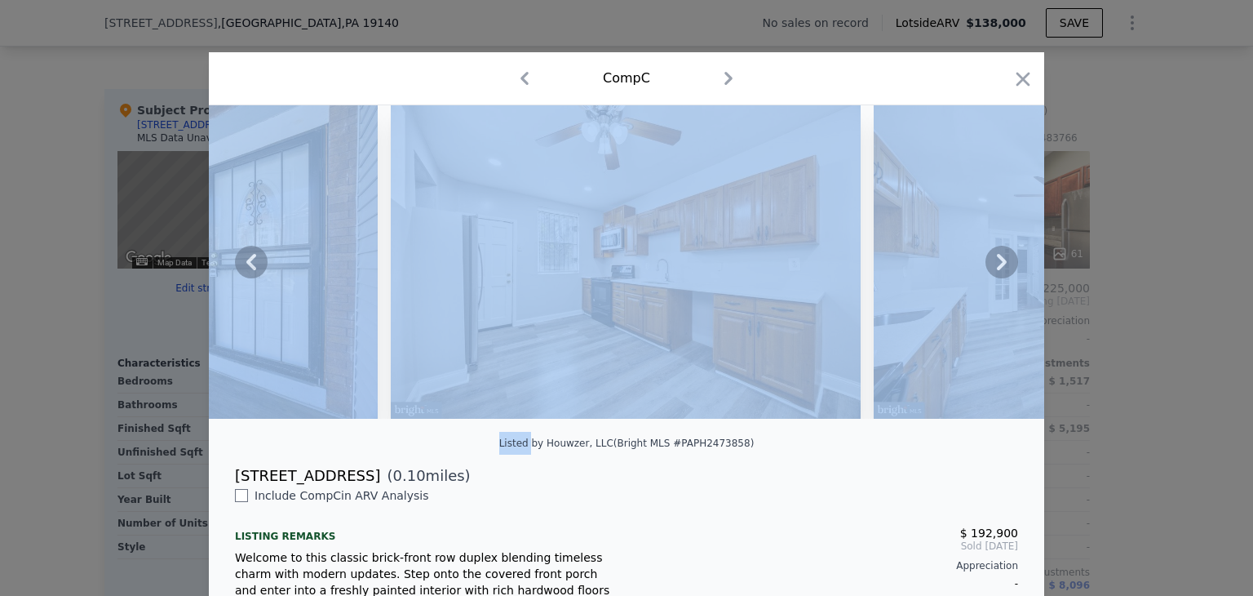
click at [997, 269] on icon at bounding box center [1002, 262] width 10 height 16
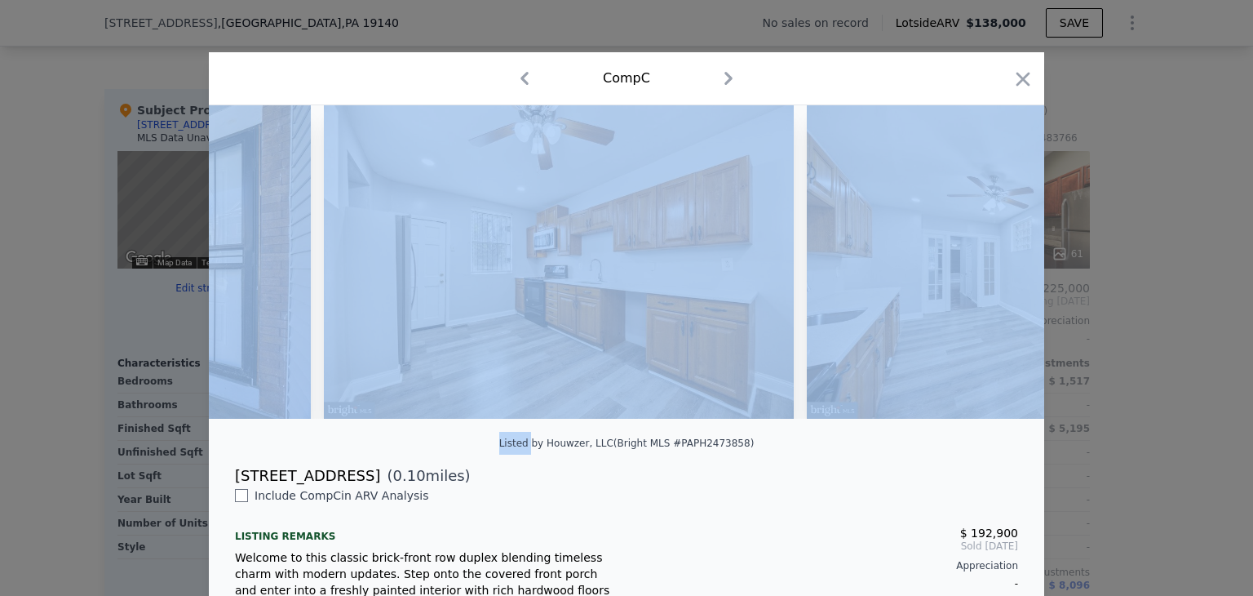
click at [995, 269] on img at bounding box center [1042, 261] width 470 height 313
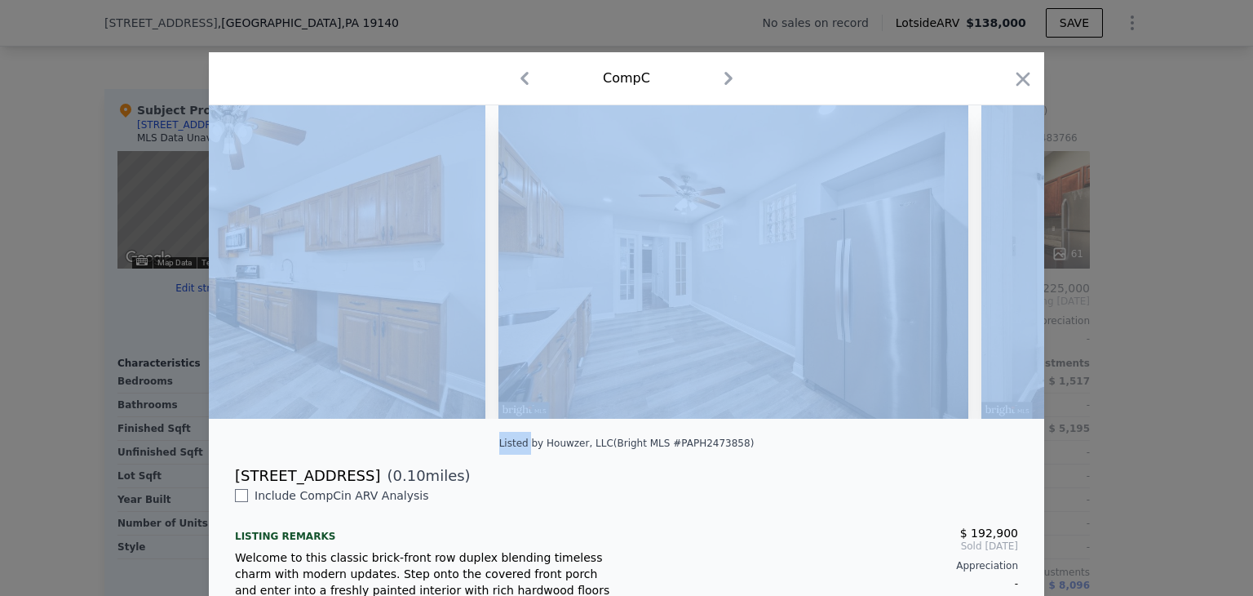
scroll to position [0, 1175]
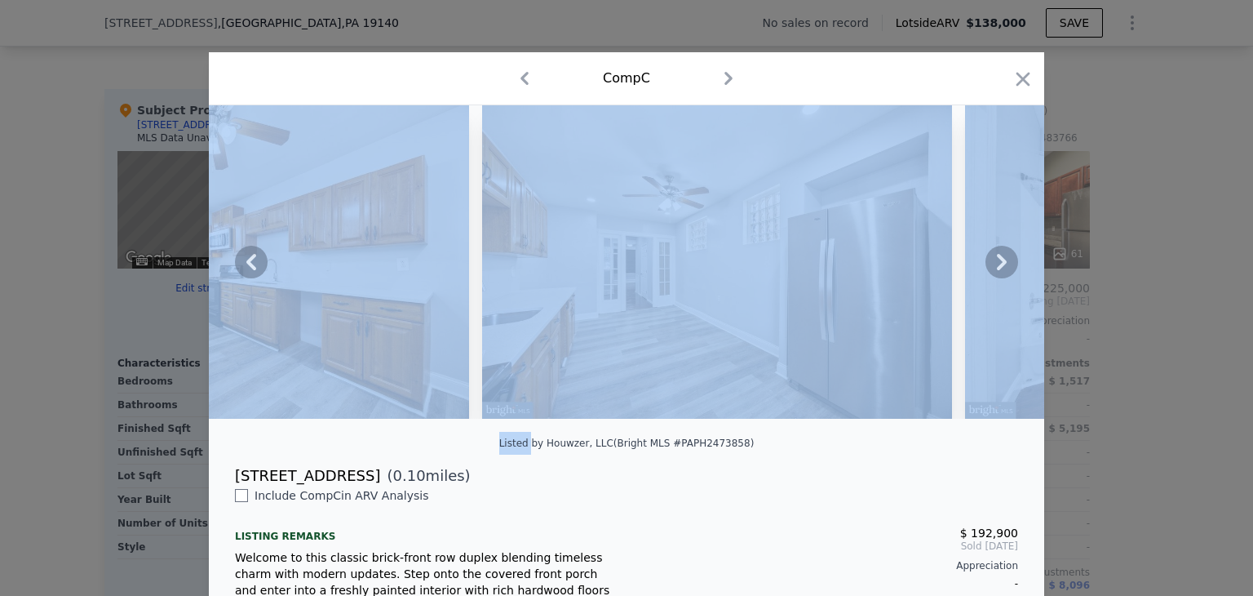
click at [950, 93] on div "Comp C" at bounding box center [627, 78] width 836 height 53
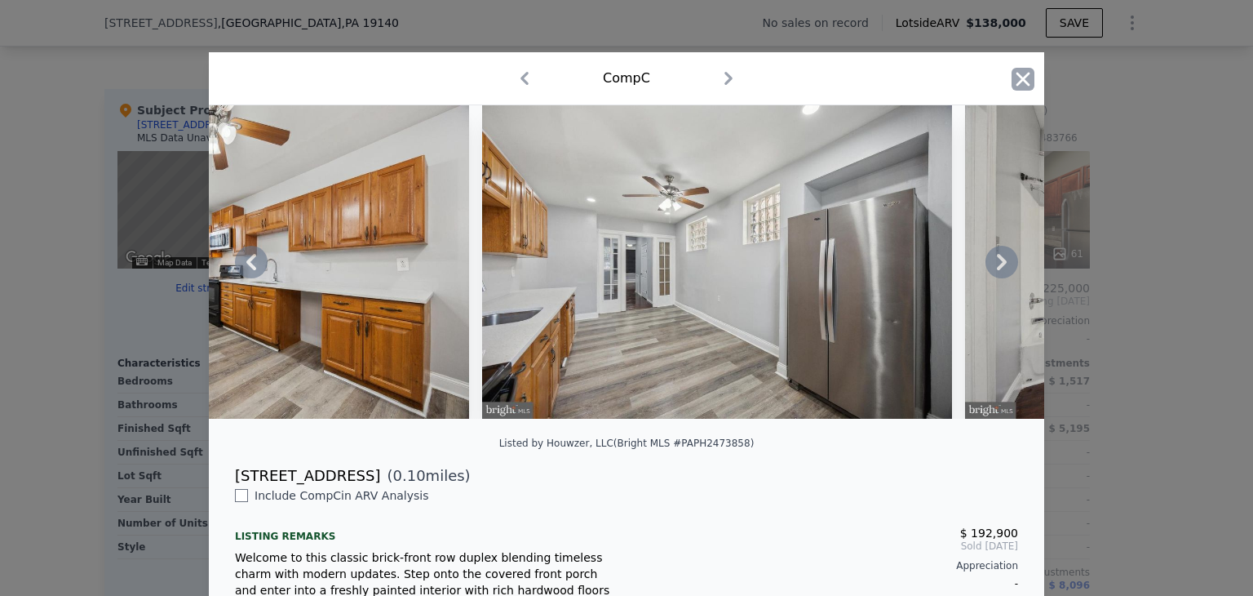
click at [1017, 82] on icon "button" at bounding box center [1024, 79] width 14 height 14
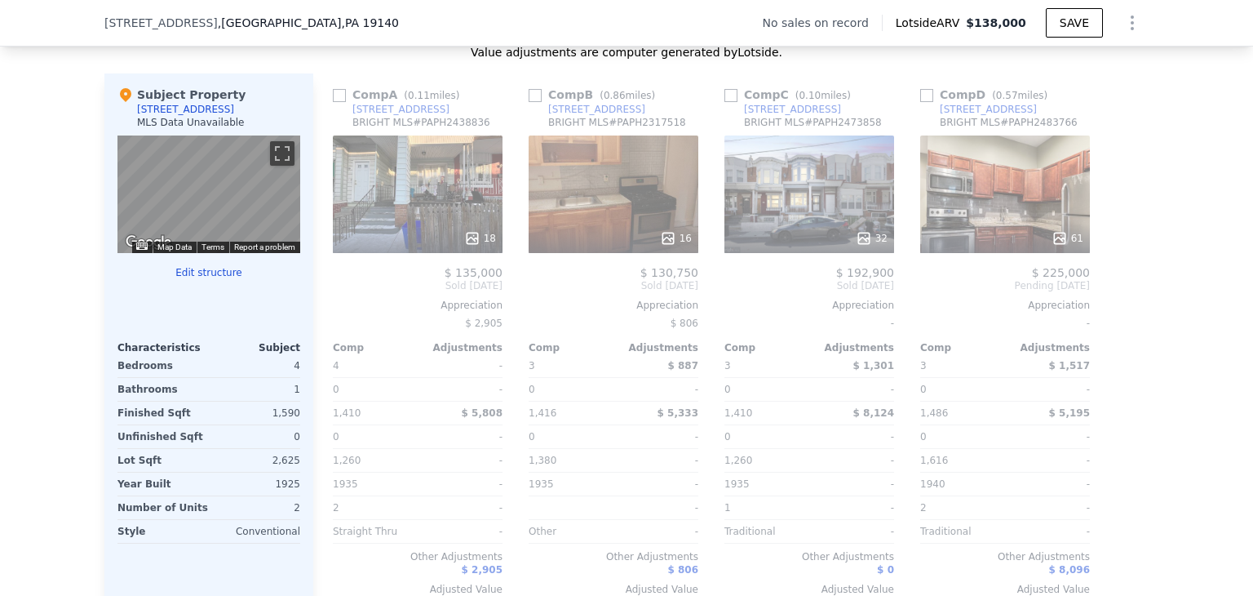
scroll to position [1556, 0]
click at [753, 117] on div "[STREET_ADDRESS]" at bounding box center [792, 110] width 97 height 13
click at [799, 213] on div "32" at bounding box center [810, 194] width 170 height 117
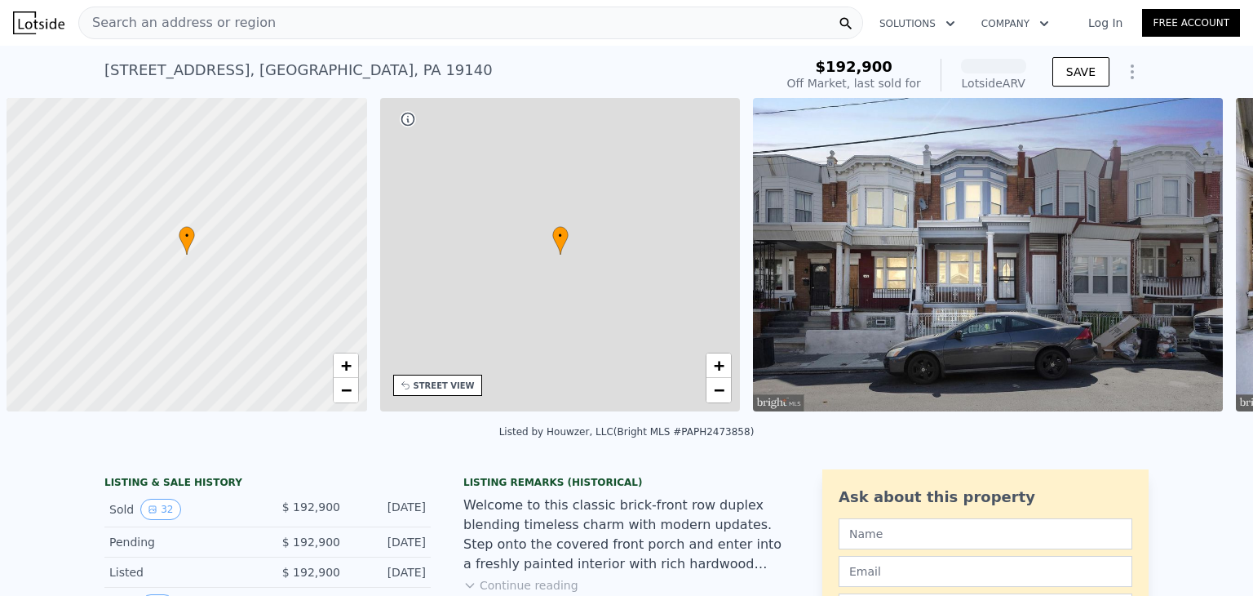
scroll to position [0, 7]
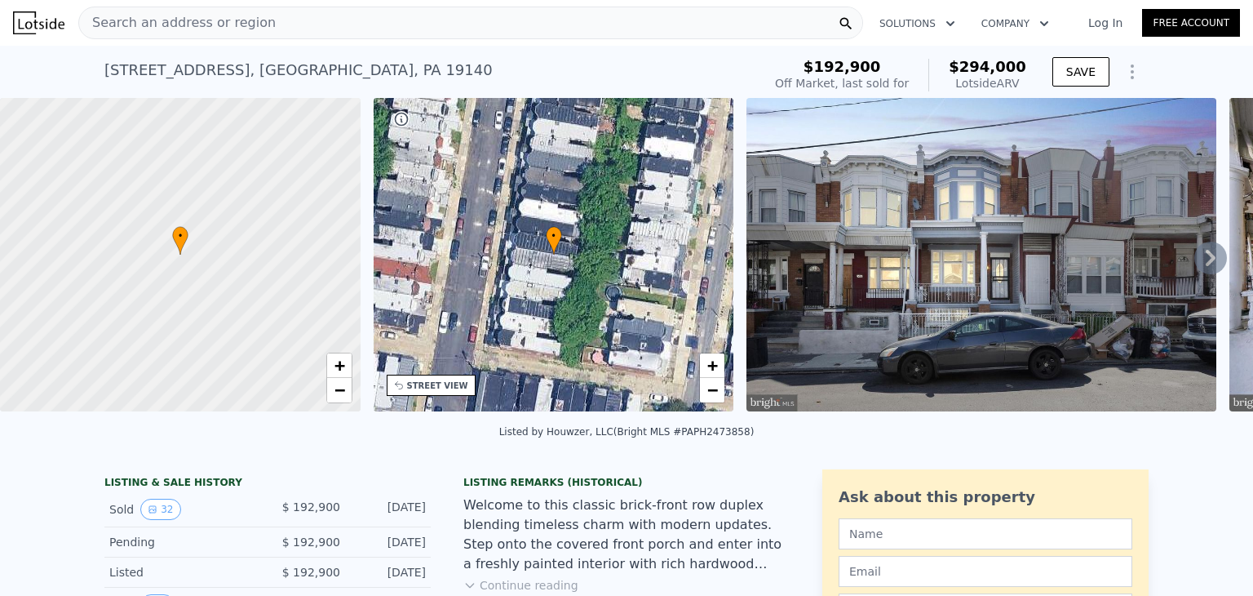
click at [233, 75] on div "[STREET_ADDRESS]" at bounding box center [298, 70] width 388 height 23
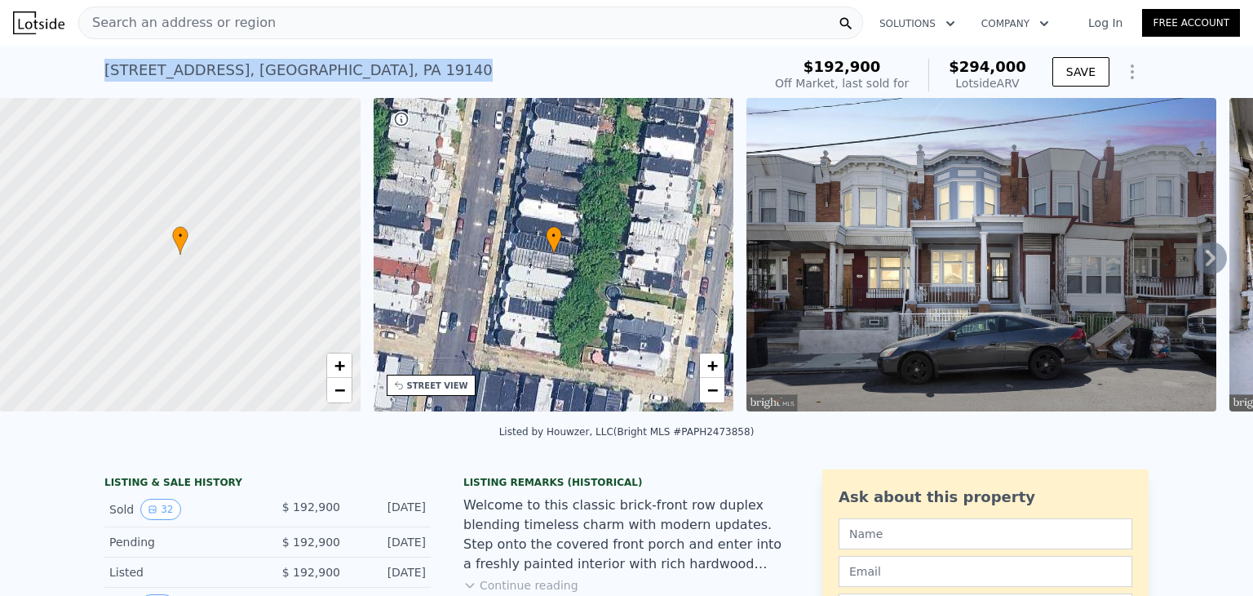
click at [233, 75] on div "[STREET_ADDRESS]" at bounding box center [298, 70] width 388 height 23
copy div "[STREET_ADDRESS] Sold [DATE] for $192,900 (~ARV $294k )"
click at [233, 75] on div "[STREET_ADDRESS]" at bounding box center [298, 70] width 388 height 23
